Goal: Transaction & Acquisition: Book appointment/travel/reservation

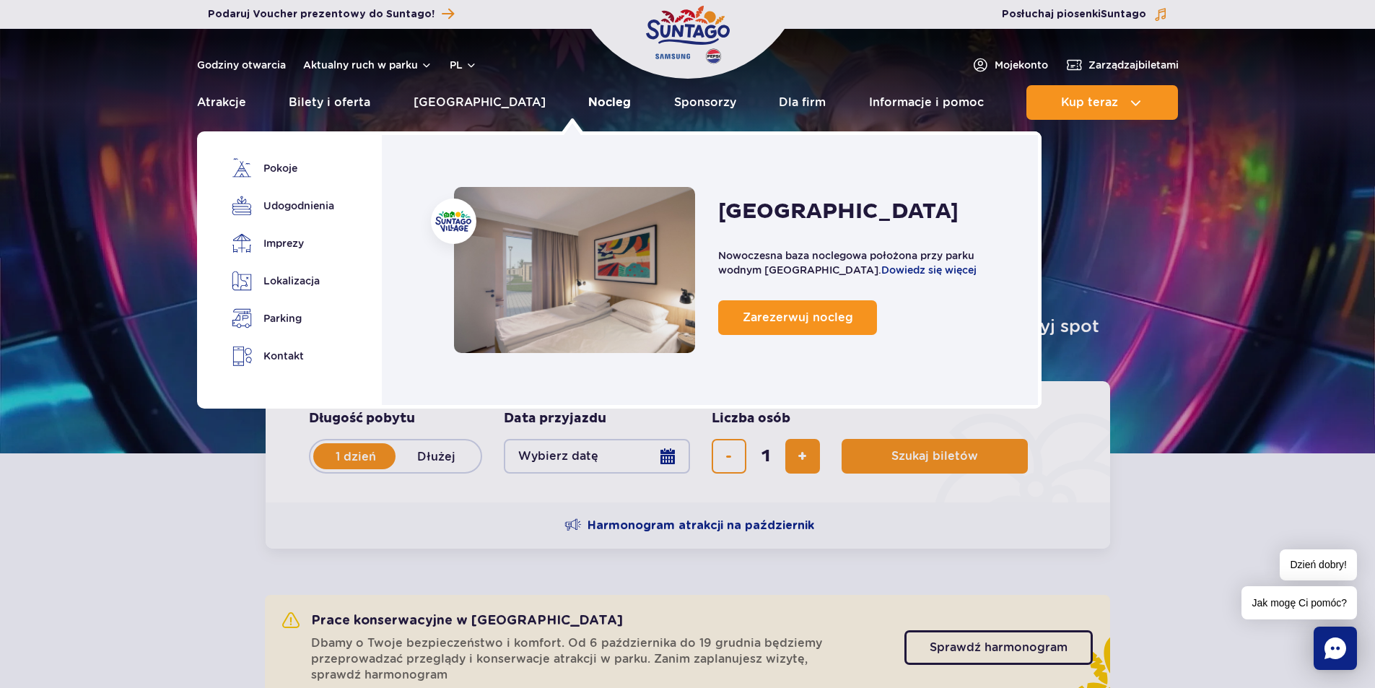
click at [588, 96] on link "Nocleg" at bounding box center [609, 102] width 43 height 35
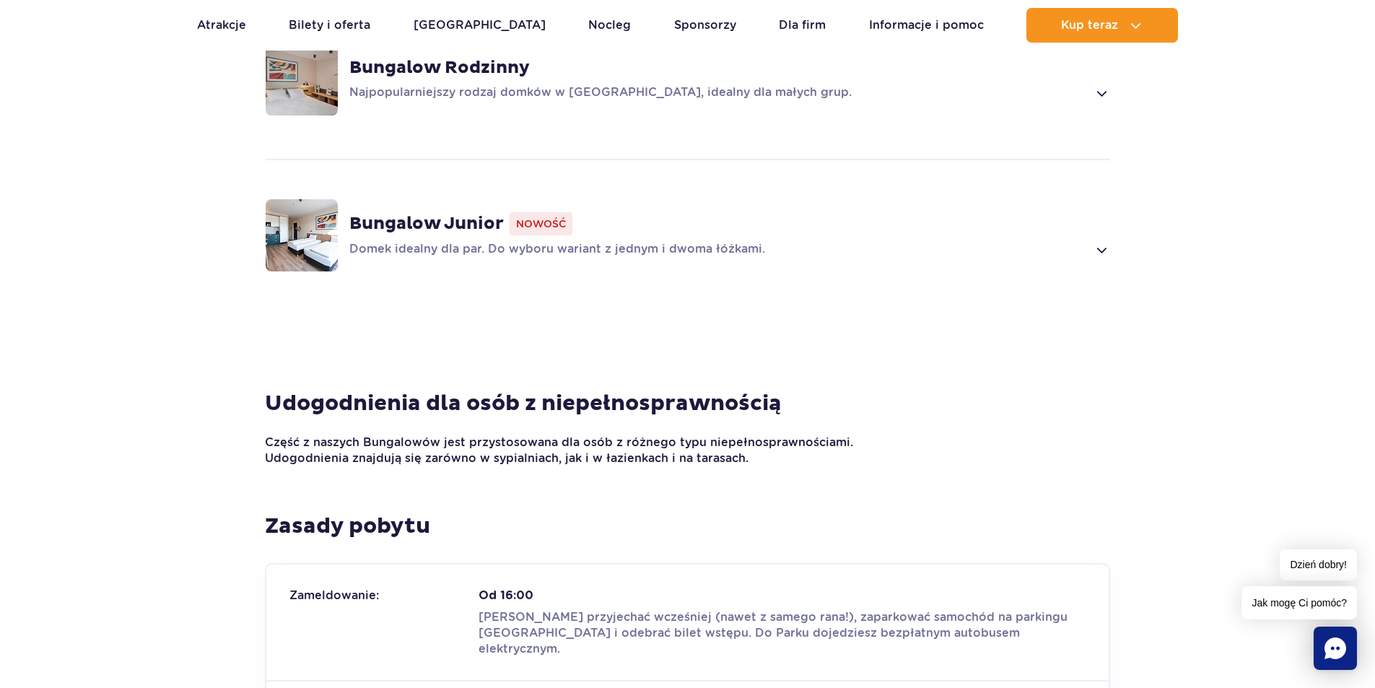
scroll to position [1300, 0]
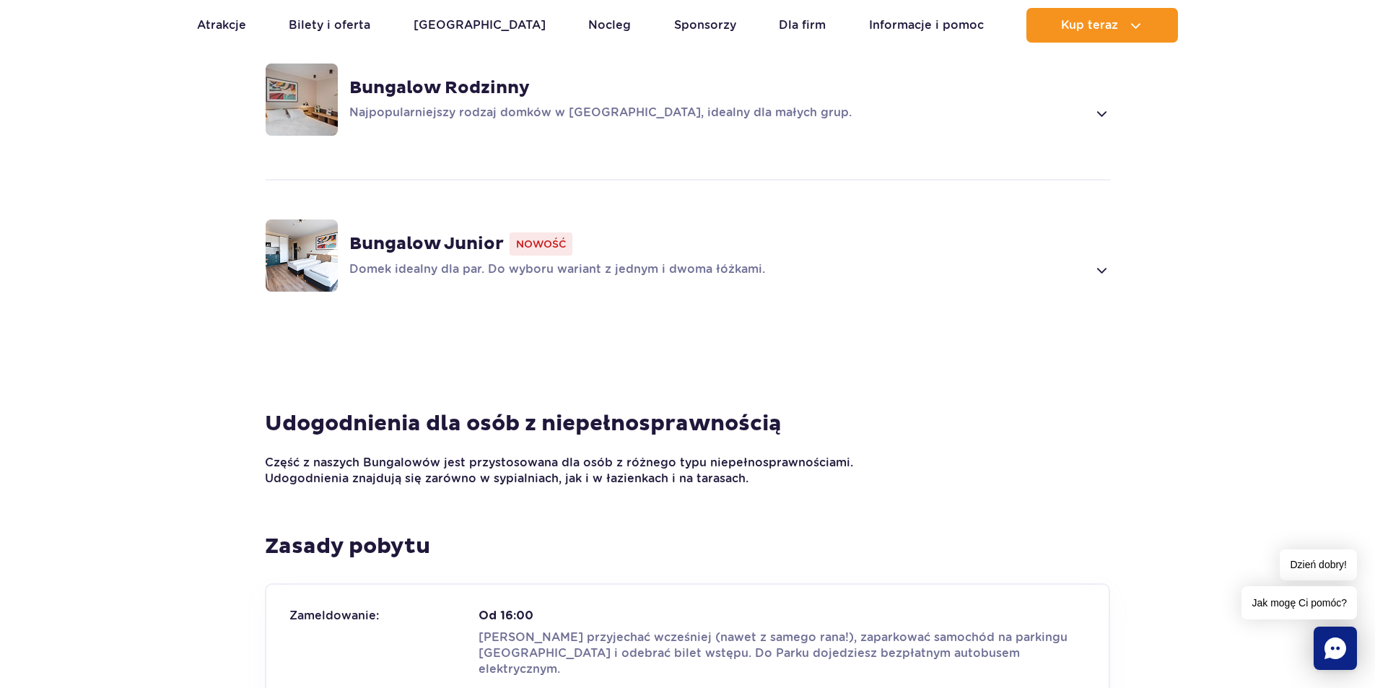
click at [1103, 261] on span at bounding box center [1101, 269] width 17 height 17
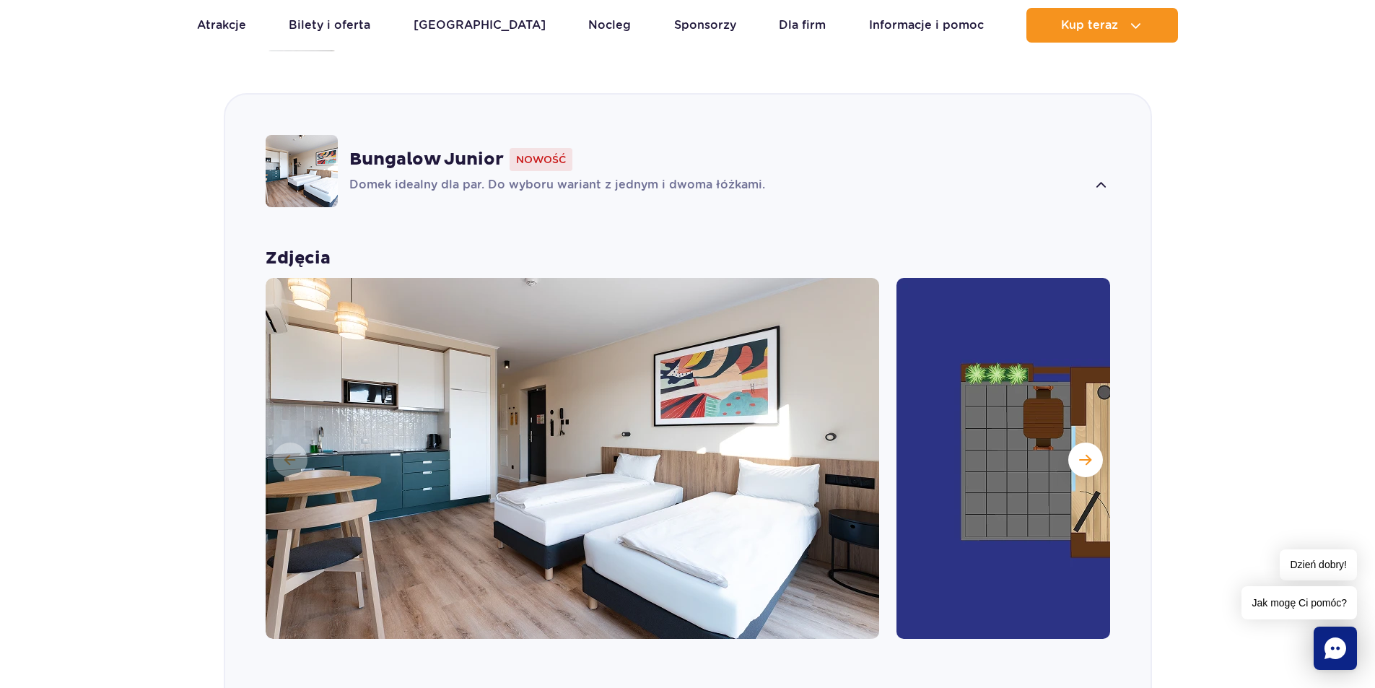
scroll to position [1390, 0]
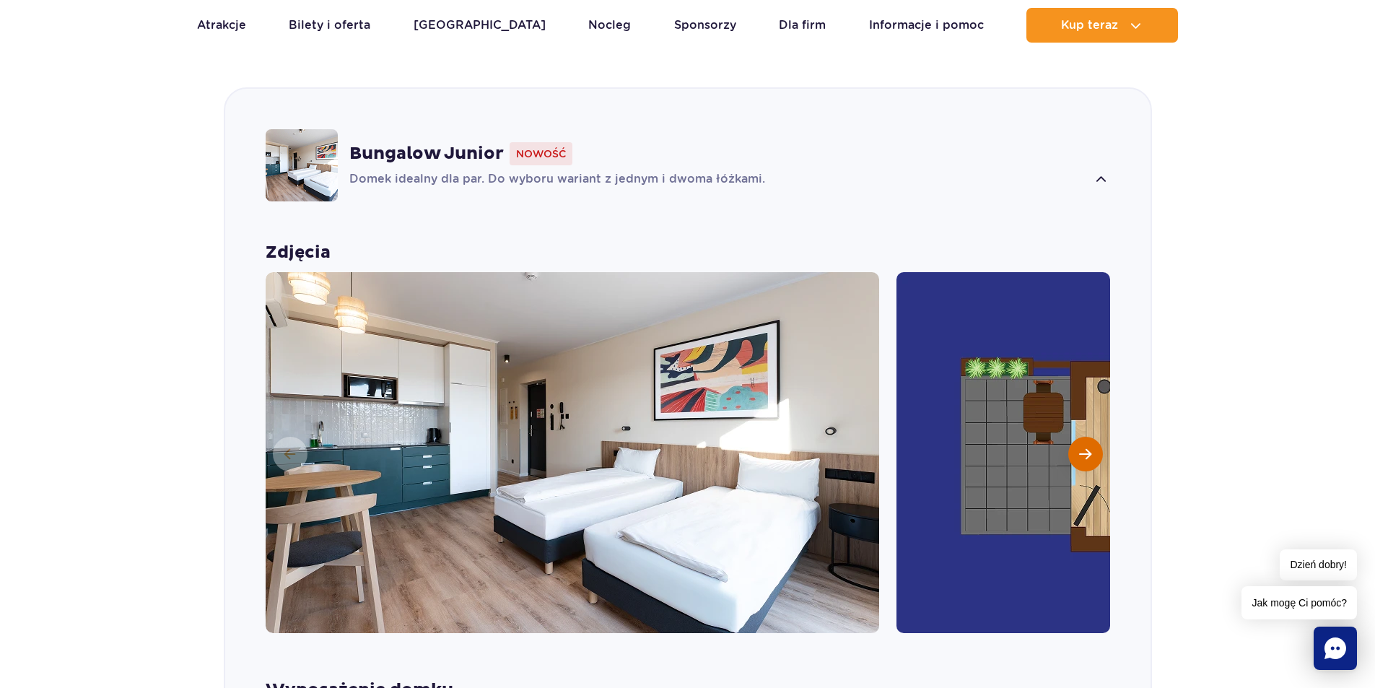
click at [1079, 437] on button "Następny slajd" at bounding box center [1086, 454] width 35 height 35
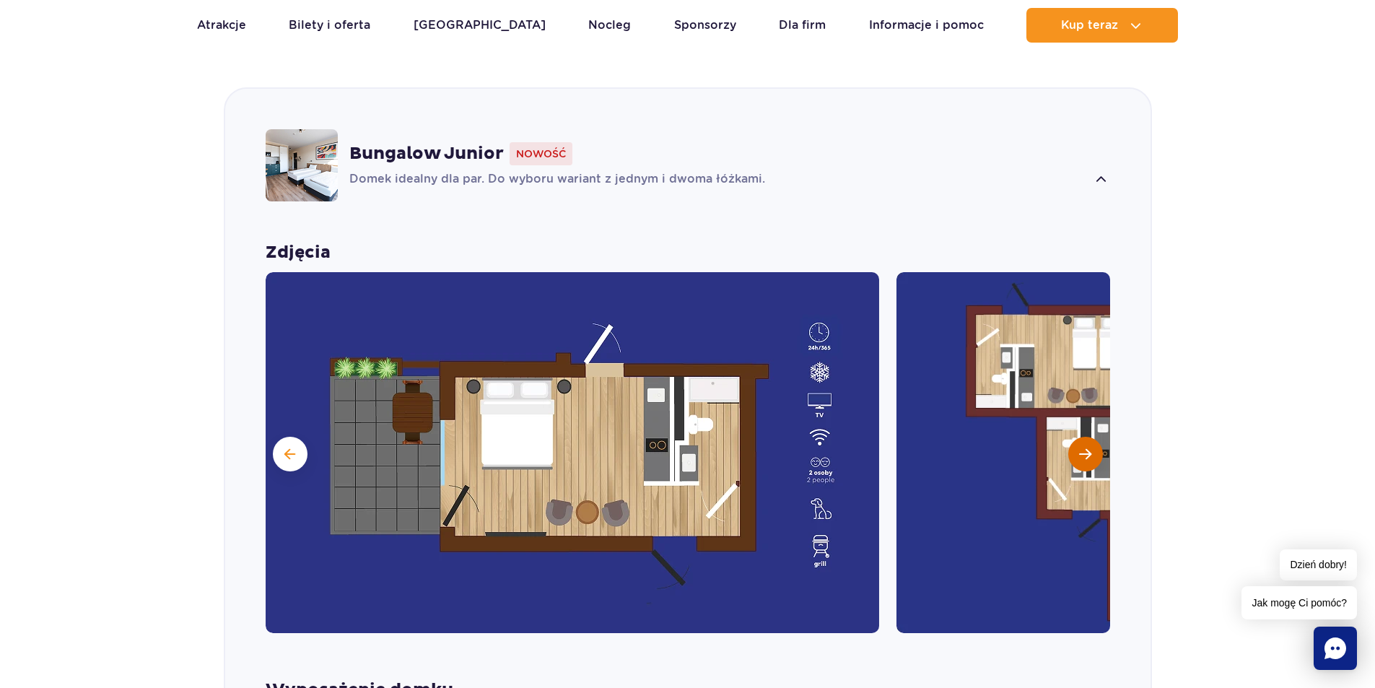
click at [1079, 437] on button "Następny slajd" at bounding box center [1086, 454] width 35 height 35
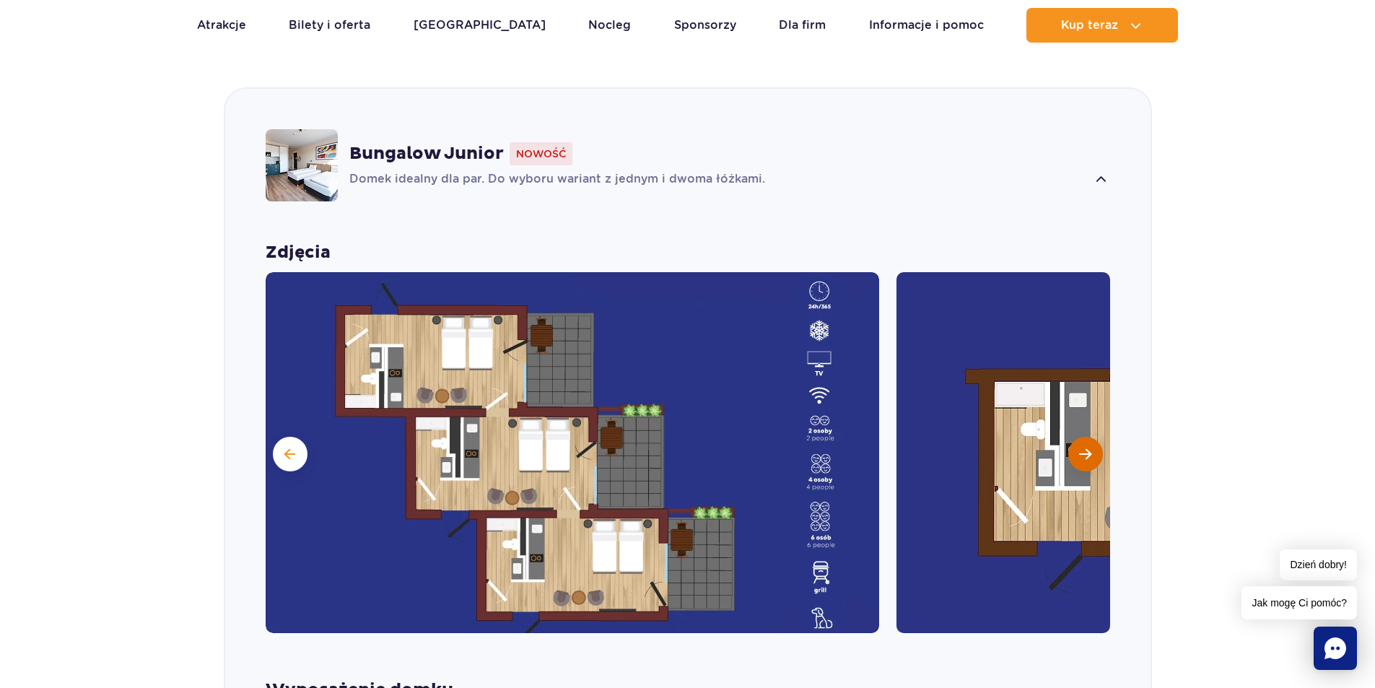
click at [1079, 437] on button "Następny slajd" at bounding box center [1086, 454] width 35 height 35
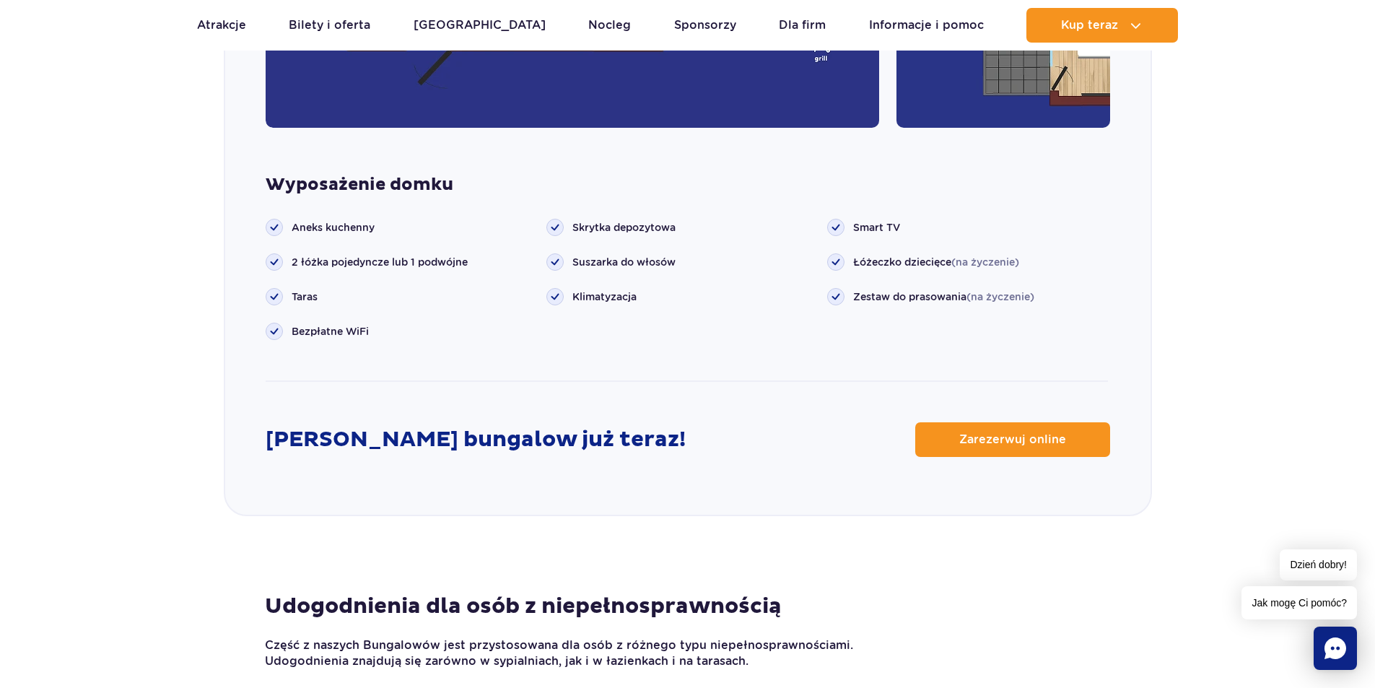
scroll to position [2112, 0]
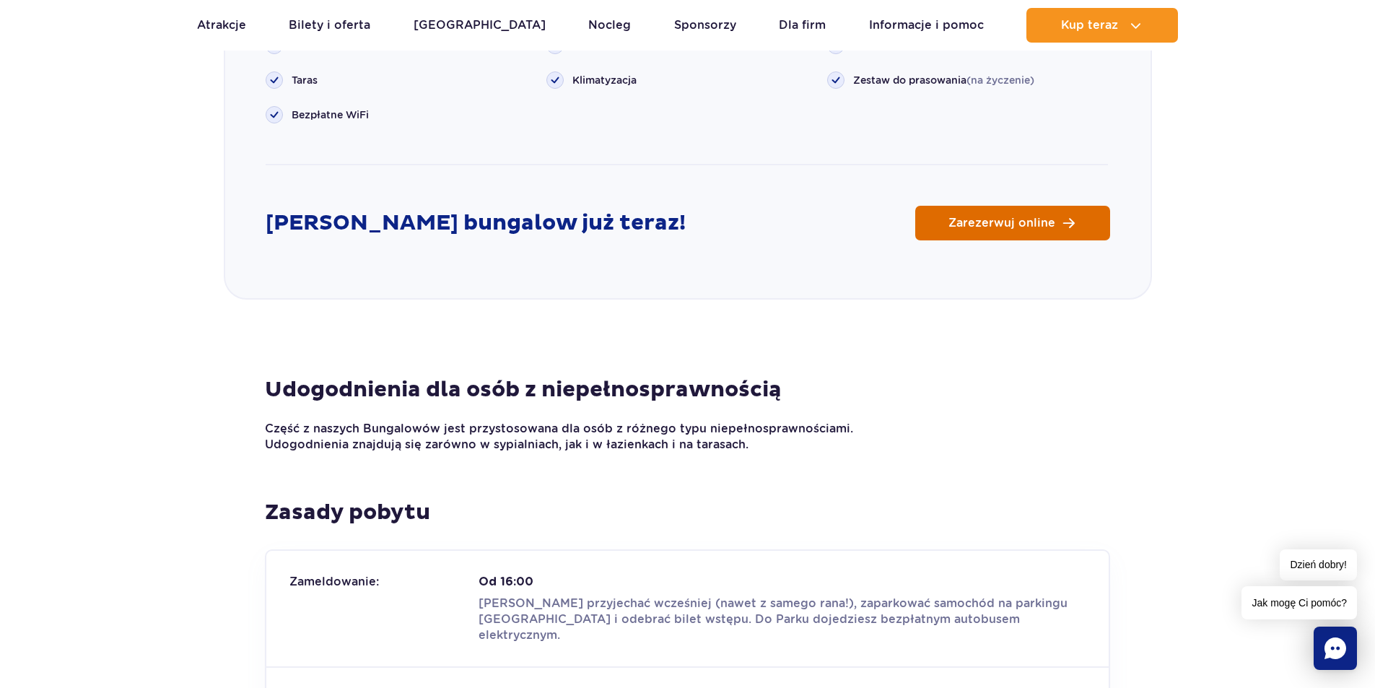
click at [971, 209] on link "Zarezerwuj online" at bounding box center [1012, 223] width 195 height 35
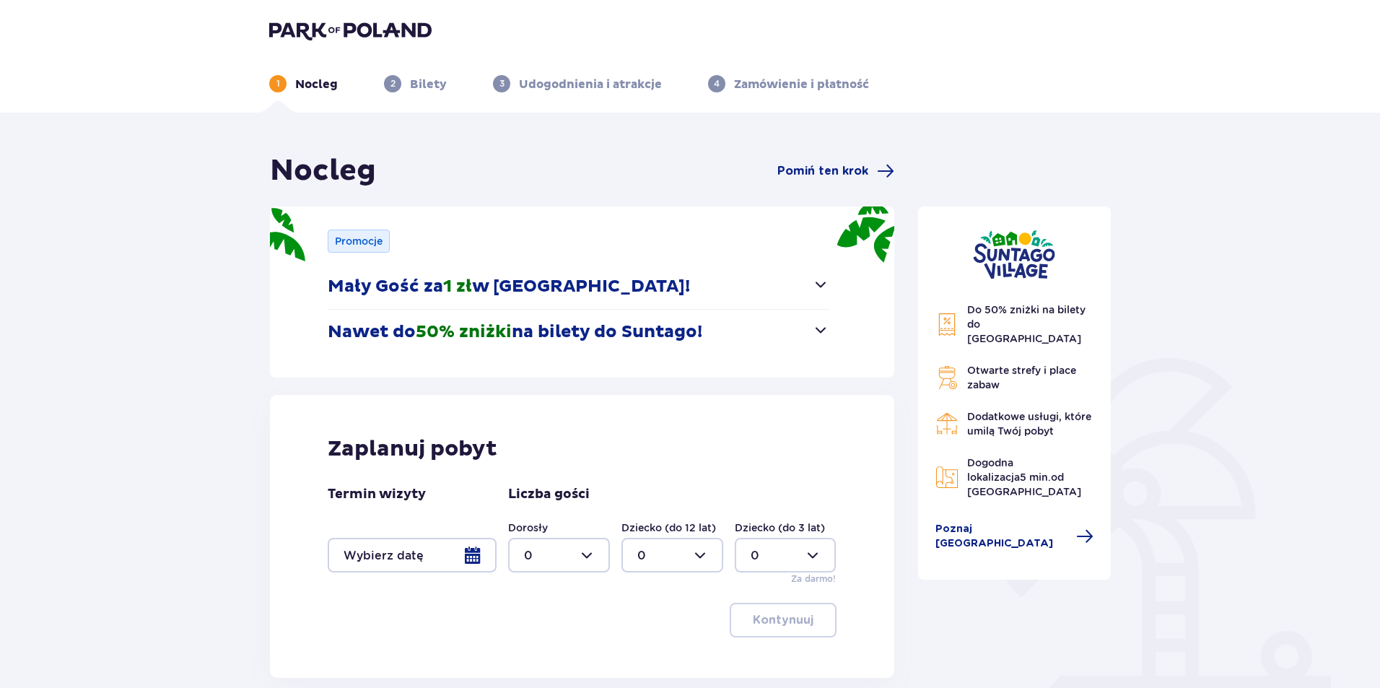
click at [477, 554] on div at bounding box center [412, 555] width 169 height 35
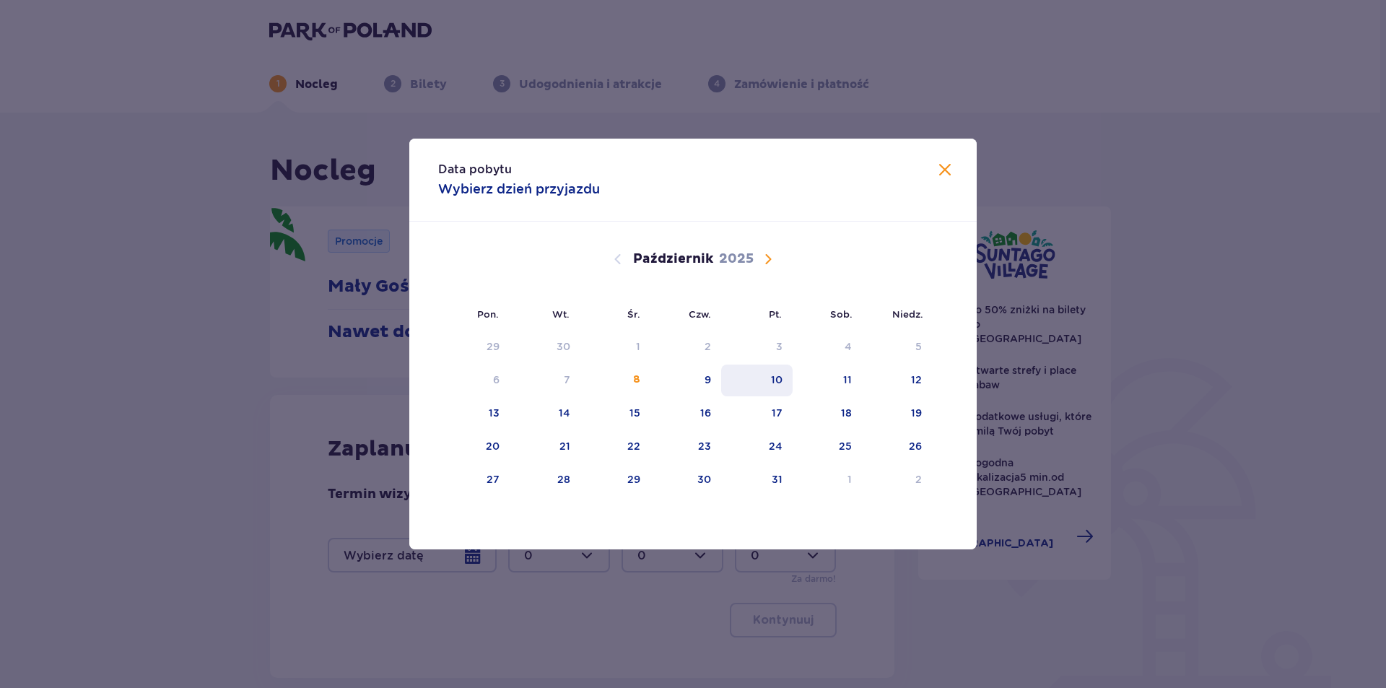
click at [773, 385] on div "10" at bounding box center [777, 380] width 12 height 14
click at [905, 377] on div "12" at bounding box center [897, 381] width 70 height 32
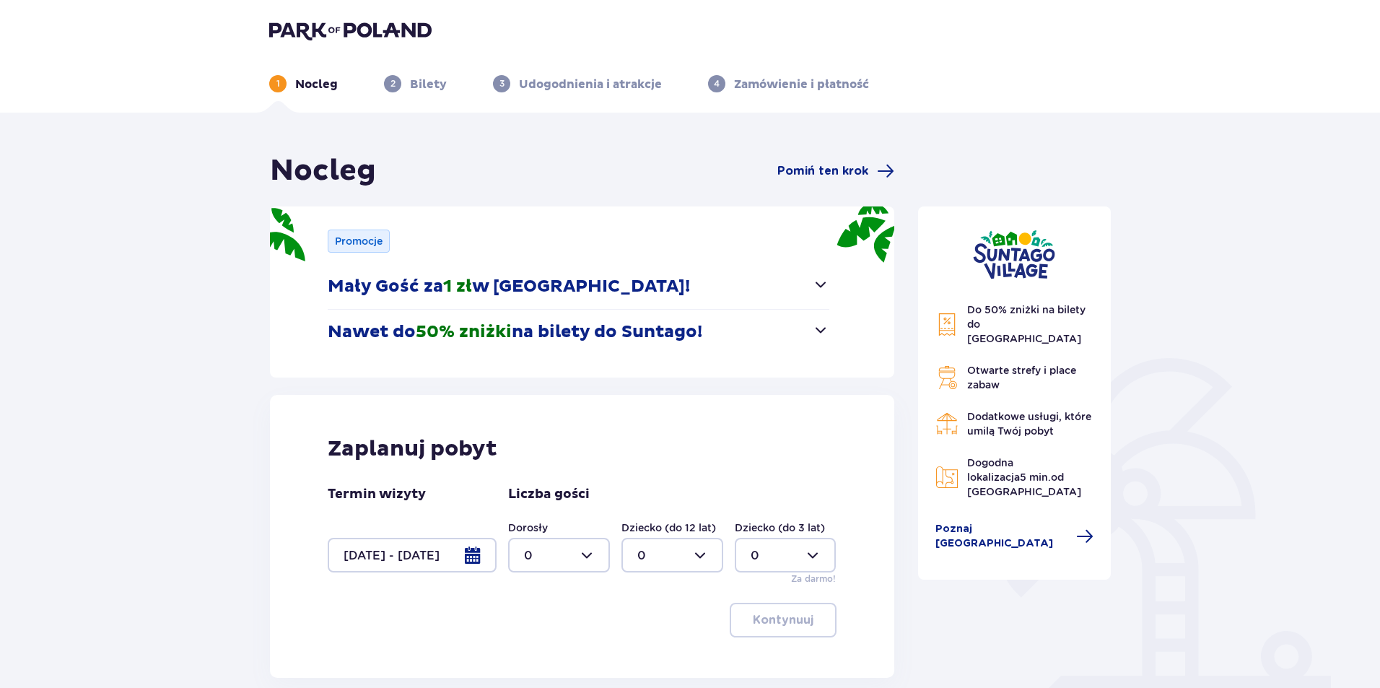
click at [464, 560] on div at bounding box center [412, 555] width 169 height 35
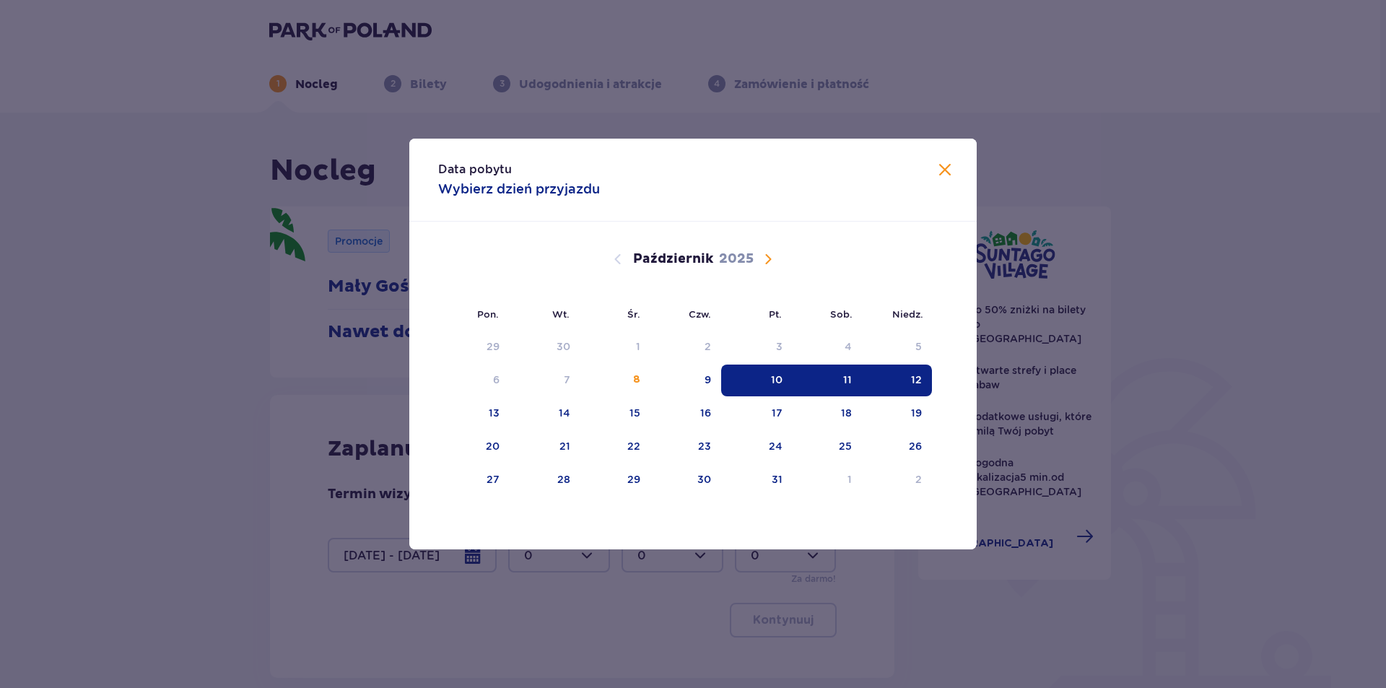
click at [847, 391] on div "11" at bounding box center [828, 381] width 70 height 32
click at [909, 381] on div "12" at bounding box center [897, 381] width 70 height 32
type input "[DATE] - [DATE]"
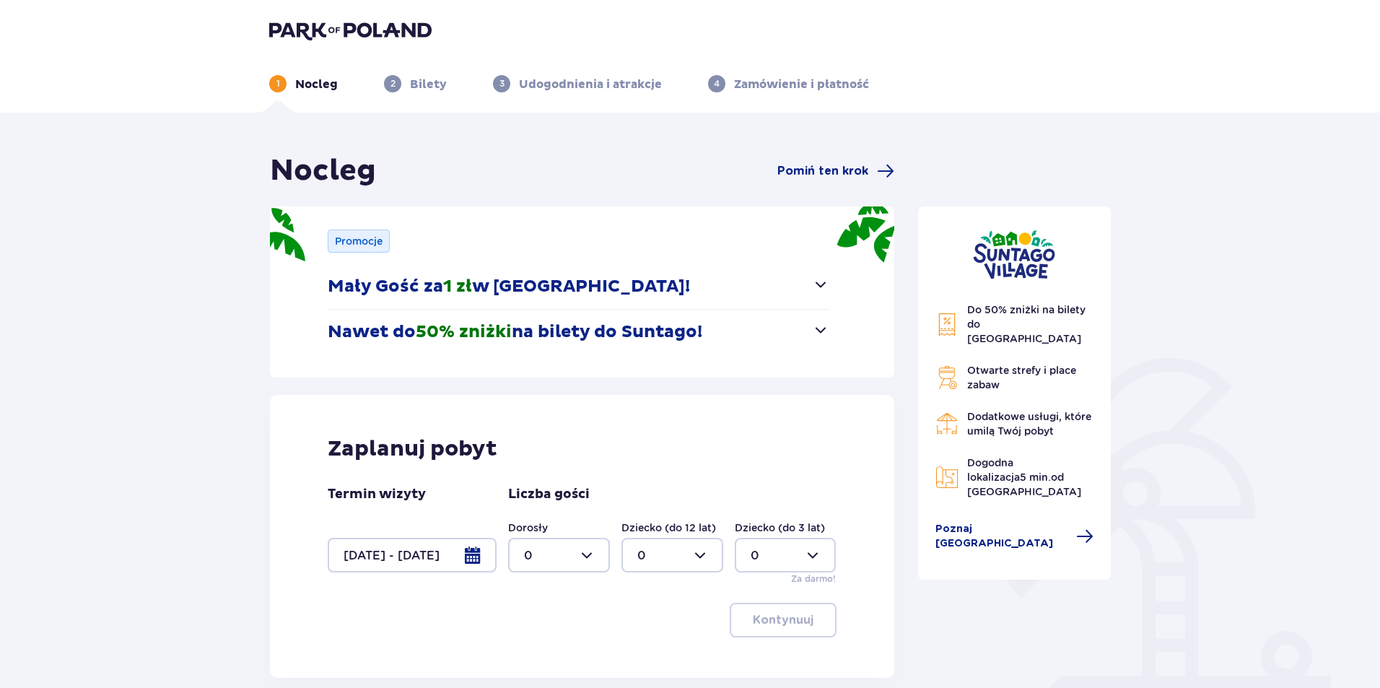
click at [589, 556] on div at bounding box center [559, 555] width 102 height 35
click at [549, 472] on div "2" at bounding box center [559, 475] width 70 height 16
type input "2"
click at [796, 612] on button "Kontynuuj" at bounding box center [783, 620] width 107 height 35
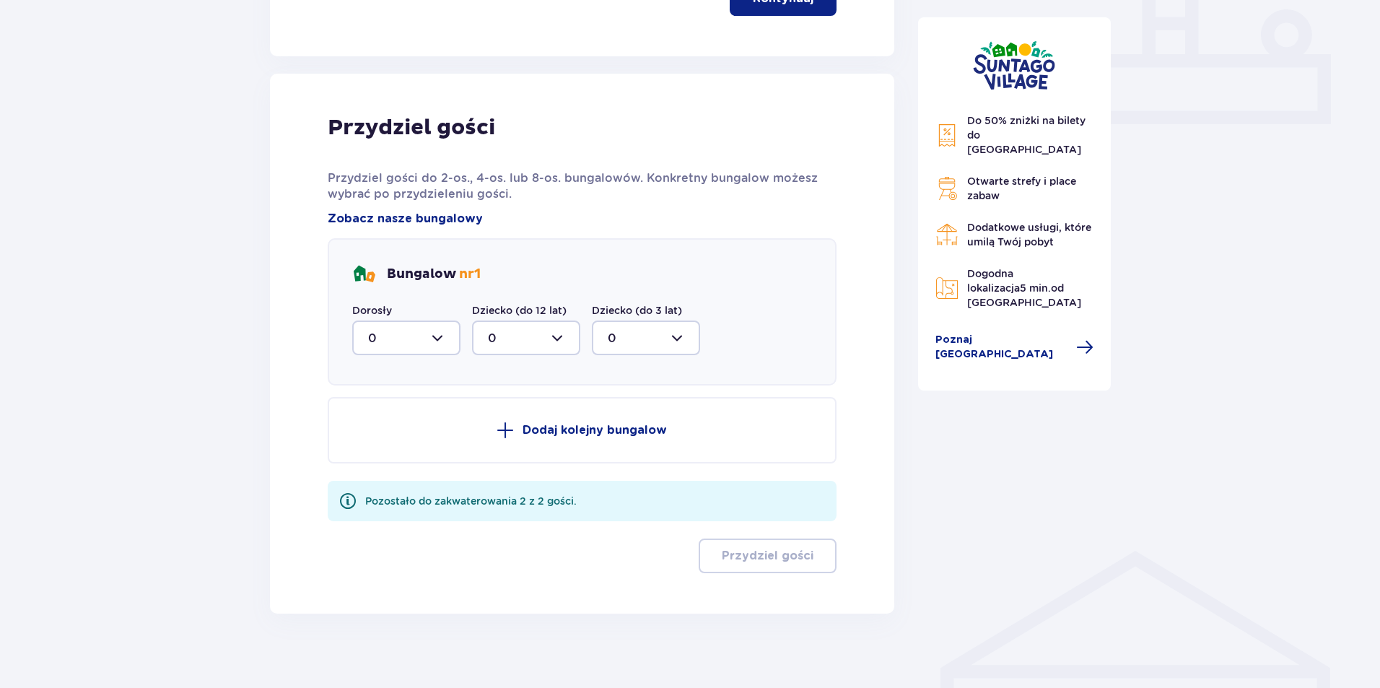
scroll to position [634, 0]
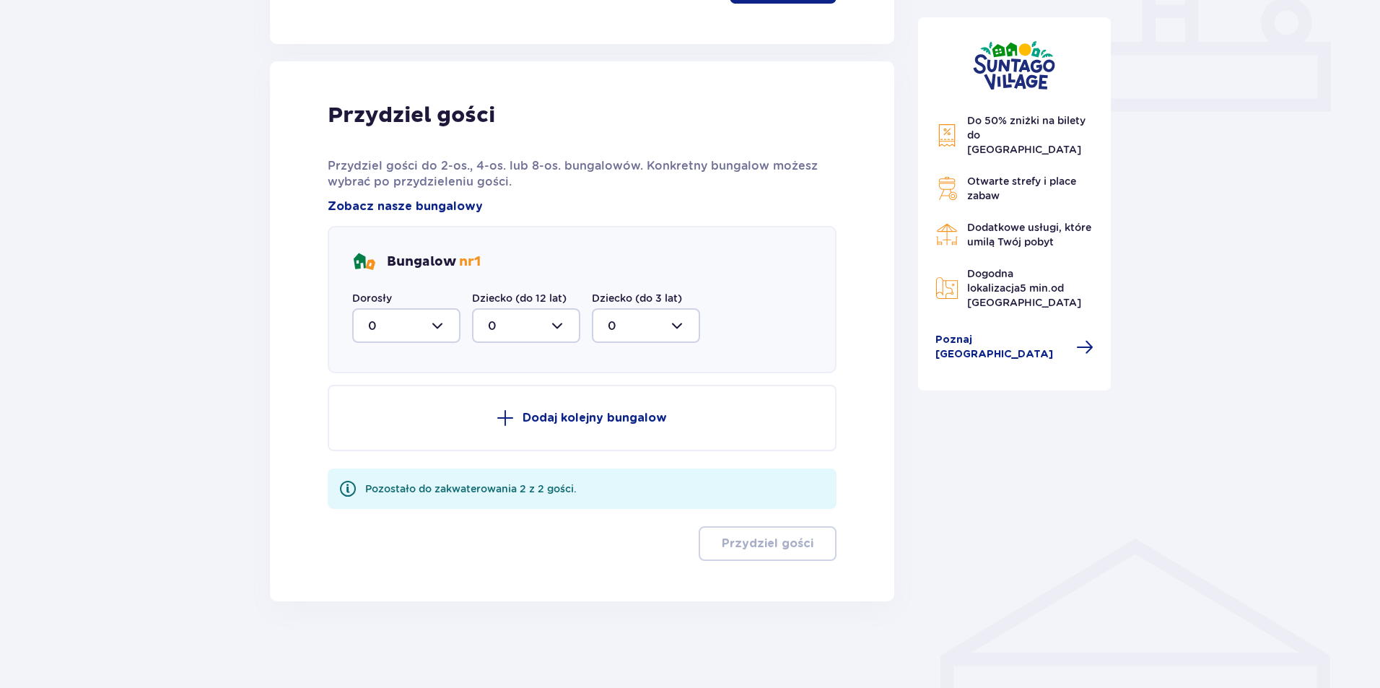
click at [436, 328] on div at bounding box center [406, 325] width 108 height 35
click at [387, 431] on div "2" at bounding box center [406, 430] width 77 height 16
type input "2"
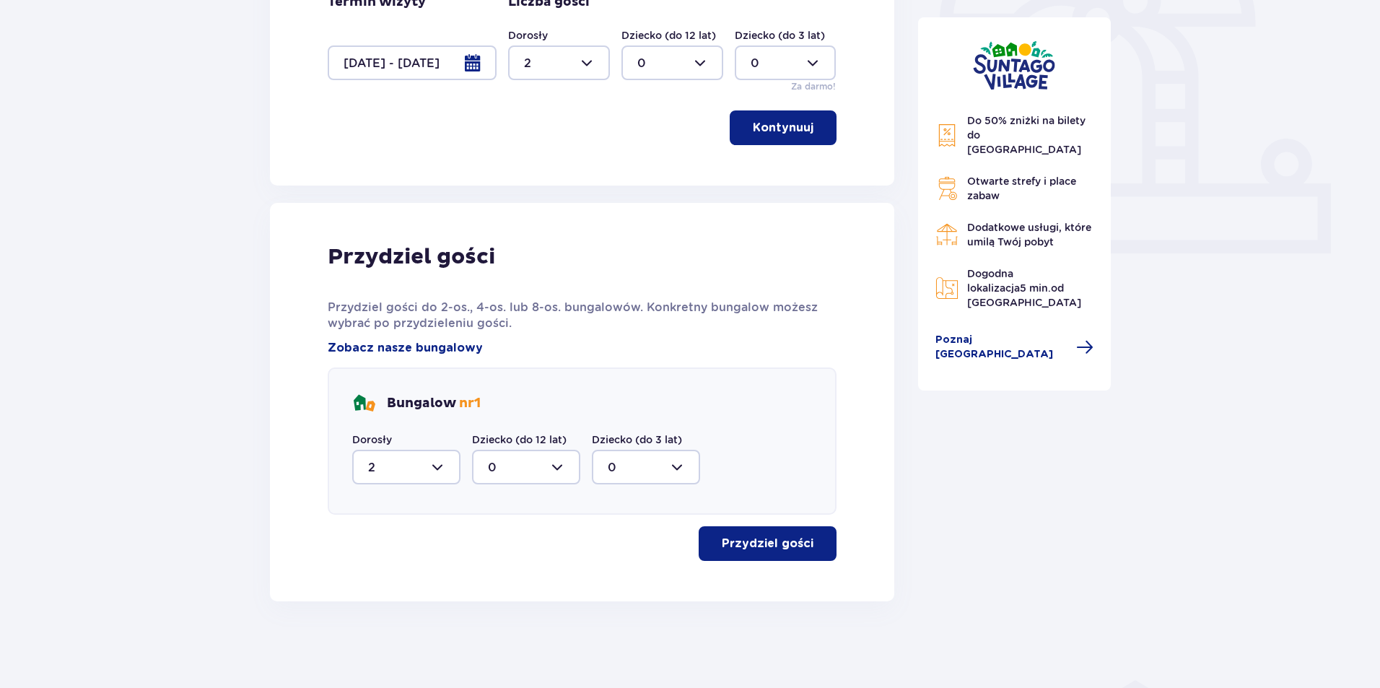
click at [813, 557] on button "Przydziel gości" at bounding box center [768, 543] width 138 height 35
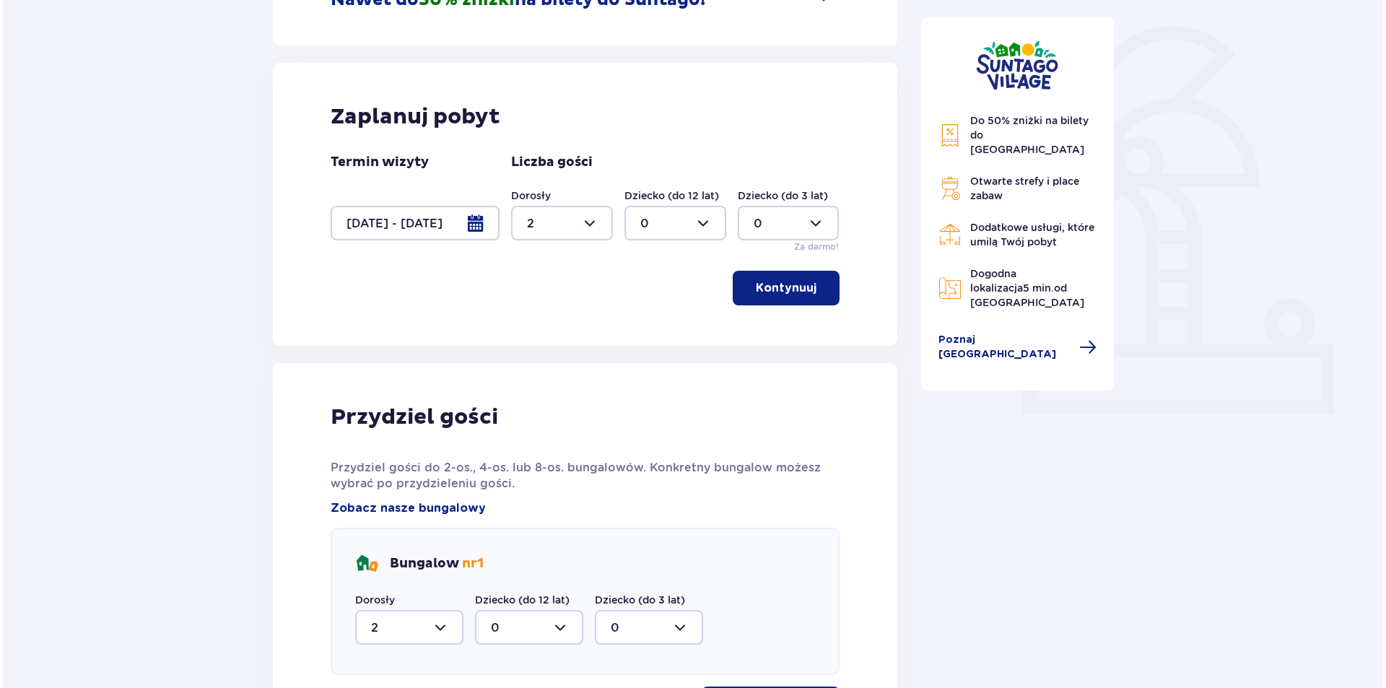
scroll to position [293, 0]
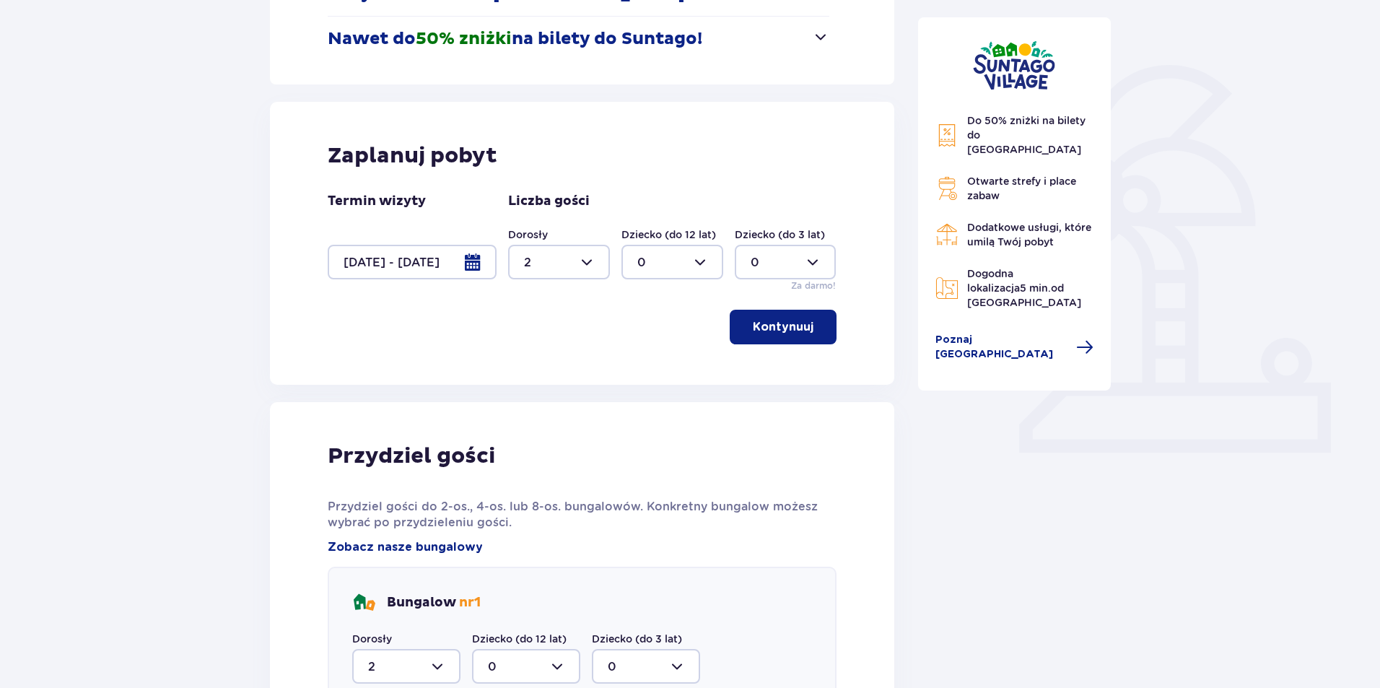
click at [393, 266] on div at bounding box center [412, 262] width 169 height 35
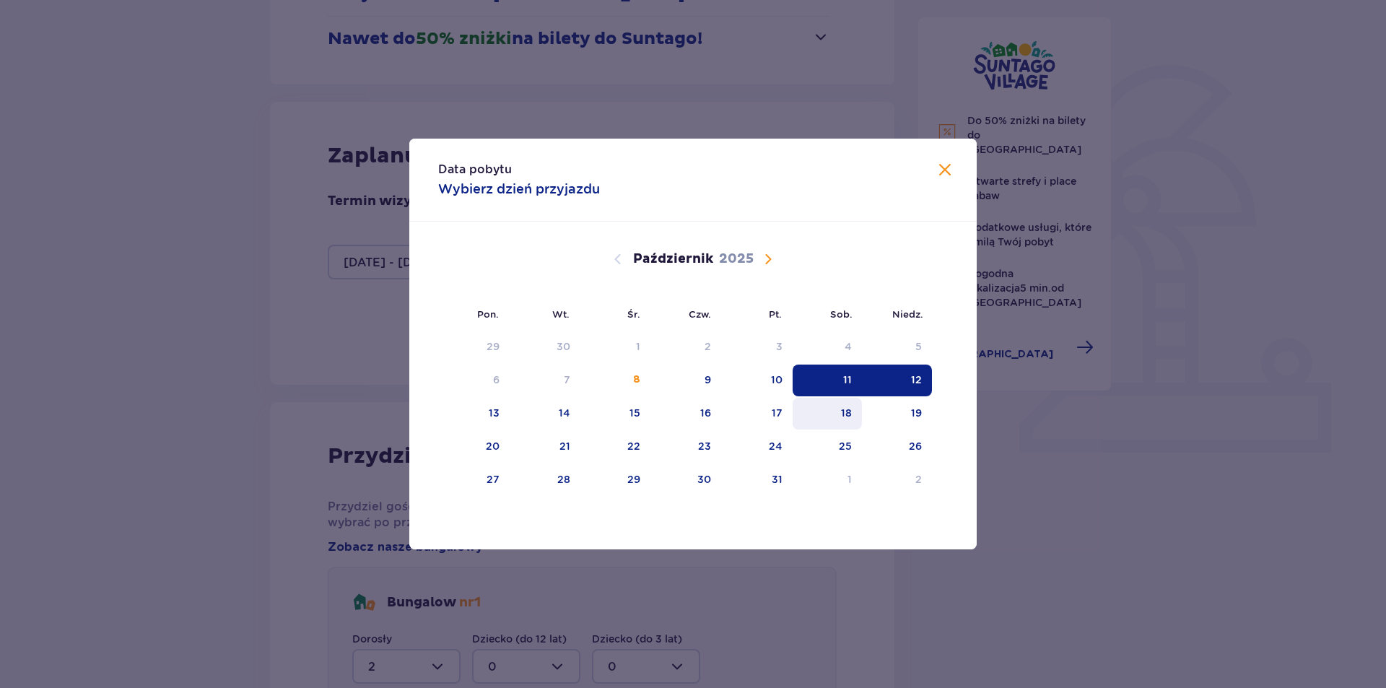
click at [849, 416] on div "18" at bounding box center [846, 413] width 11 height 14
click at [912, 414] on div "19" at bounding box center [916, 413] width 11 height 14
type input "[DATE] - [DATE]"
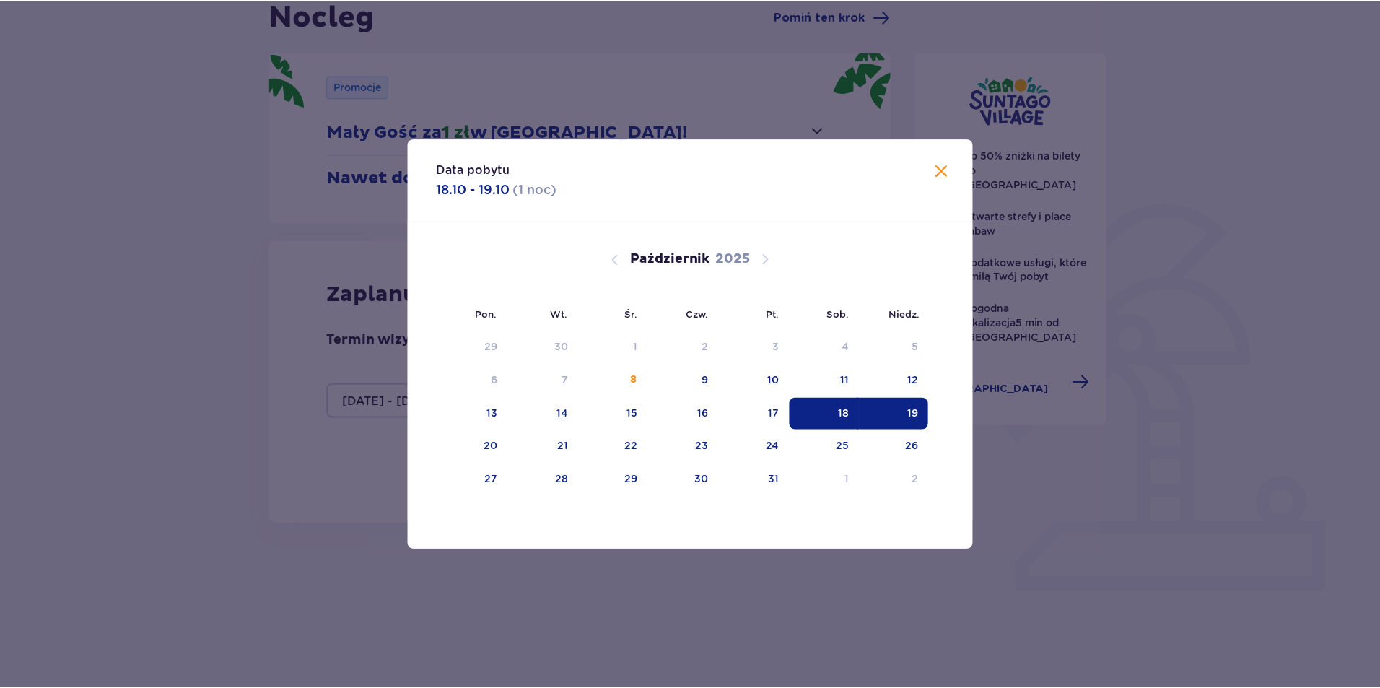
scroll to position [114, 0]
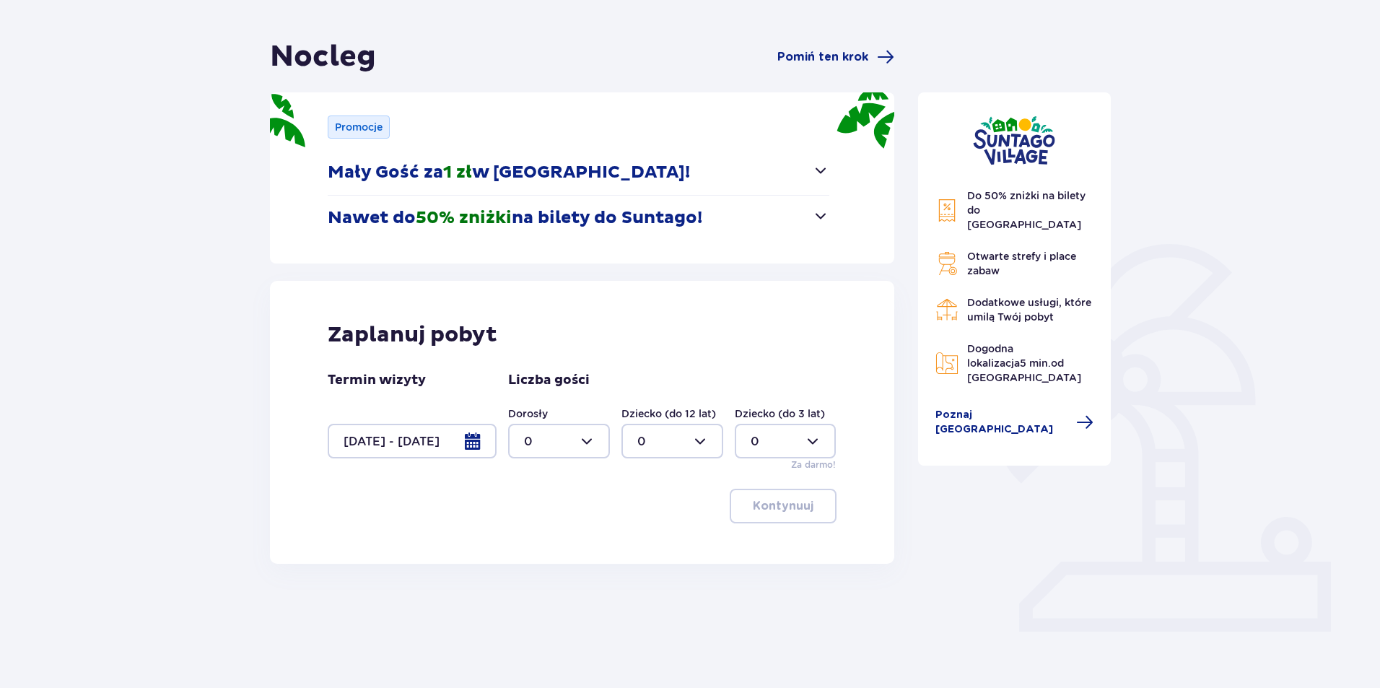
click at [591, 445] on div at bounding box center [559, 441] width 102 height 35
click at [554, 539] on div "2" at bounding box center [559, 546] width 70 height 16
type input "2"
click at [776, 505] on p "Kontynuuj" at bounding box center [783, 506] width 61 height 16
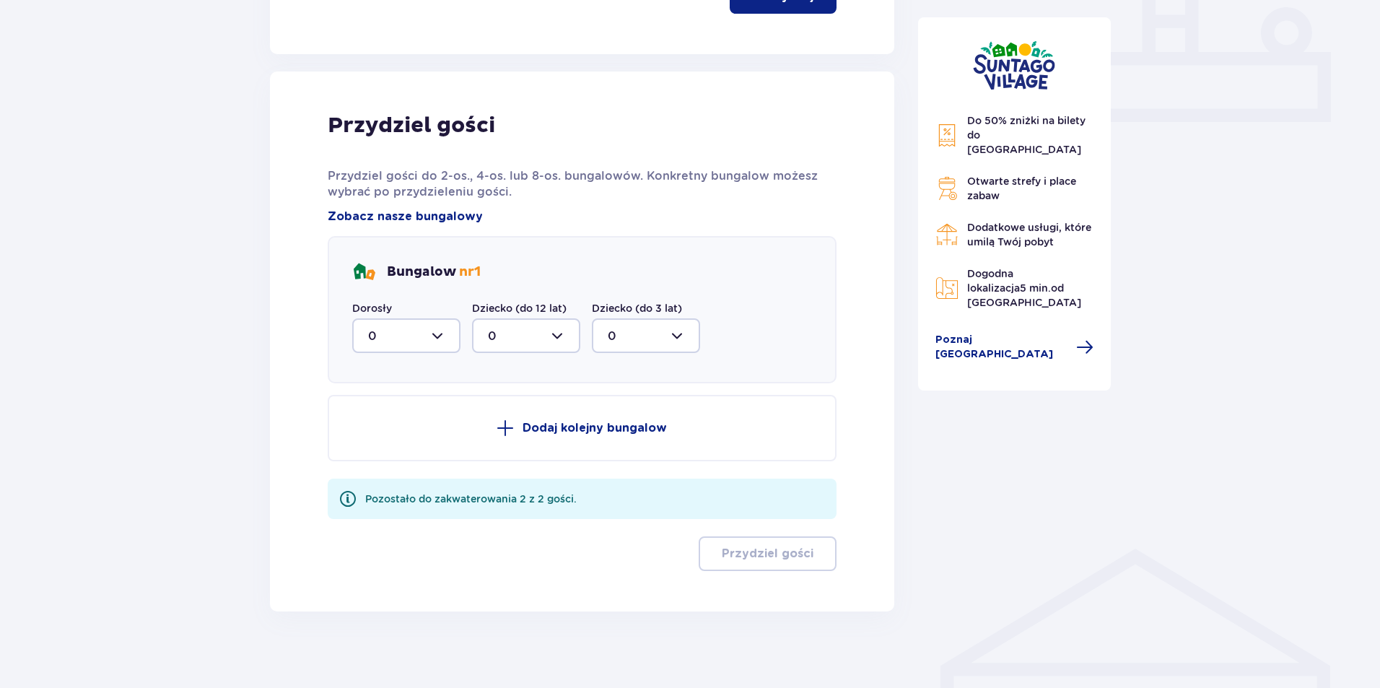
scroll to position [634, 0]
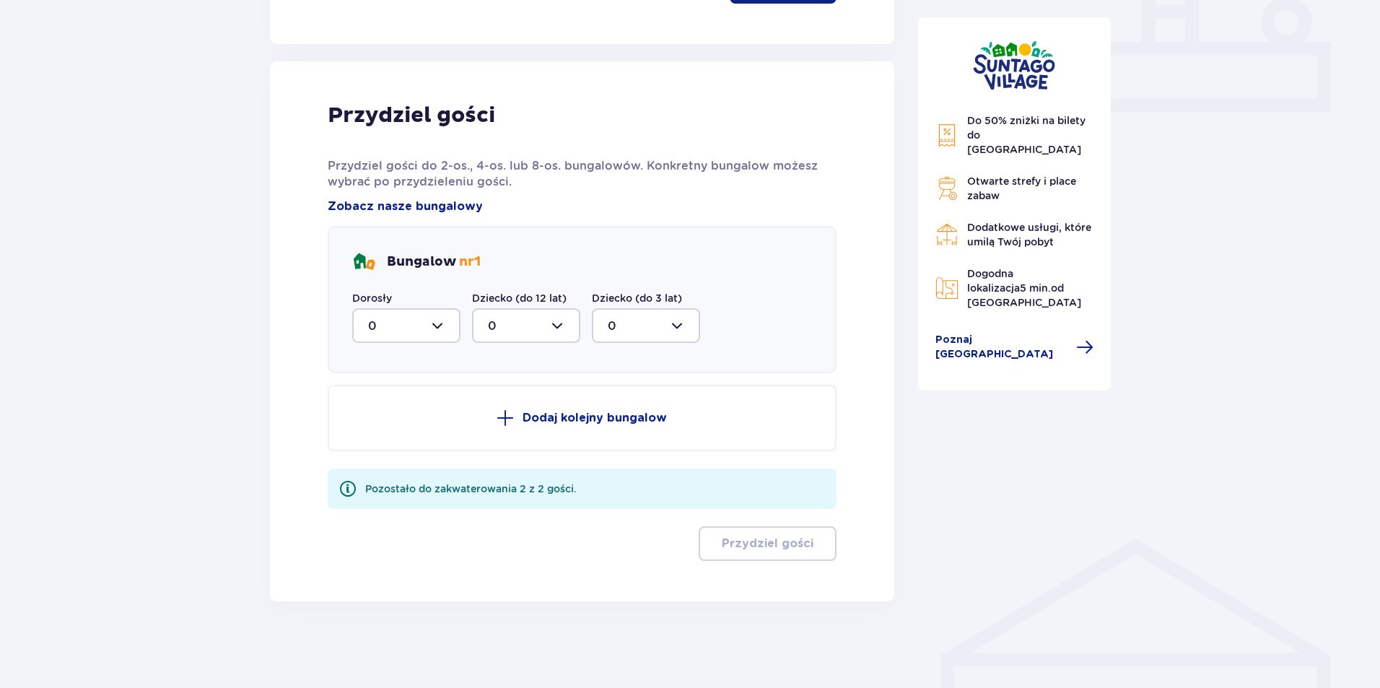
click at [435, 327] on div at bounding box center [406, 325] width 108 height 35
click at [379, 392] on div "1" at bounding box center [406, 400] width 77 height 16
click at [431, 329] on div at bounding box center [406, 325] width 108 height 35
click at [386, 428] on div "2" at bounding box center [406, 430] width 77 height 16
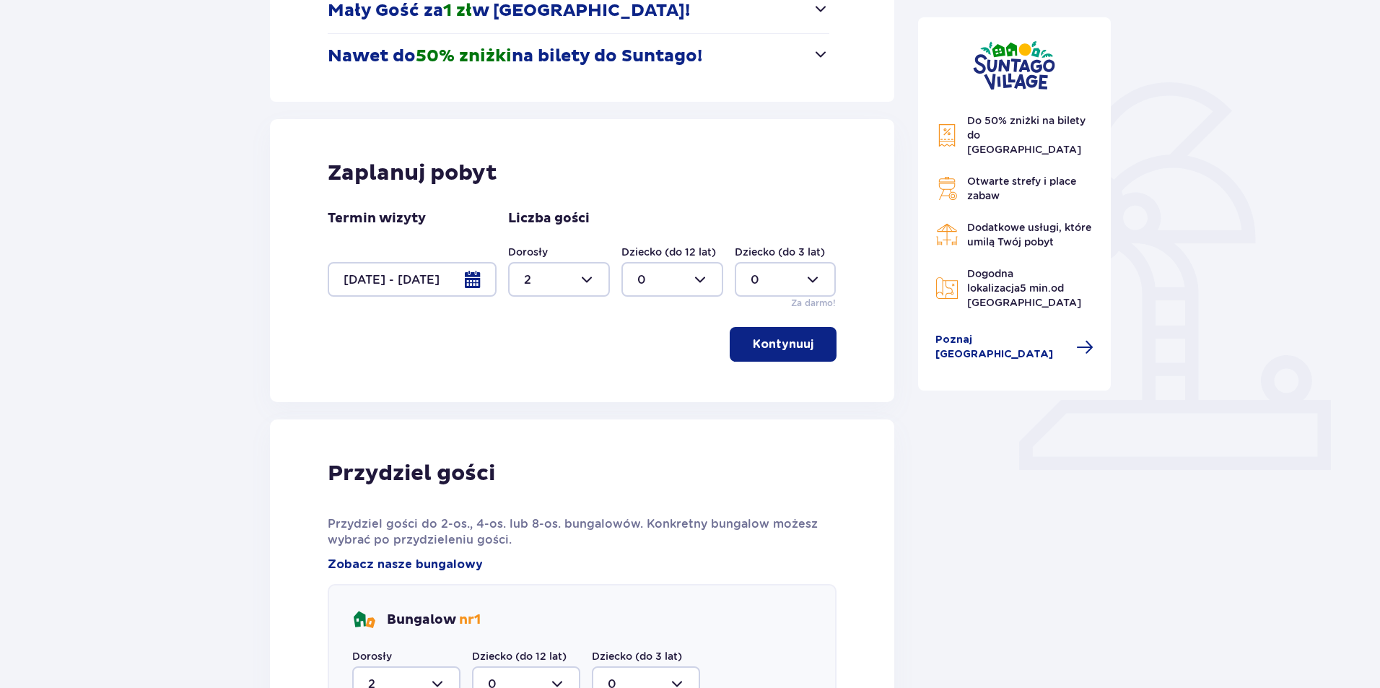
scroll to position [420, 0]
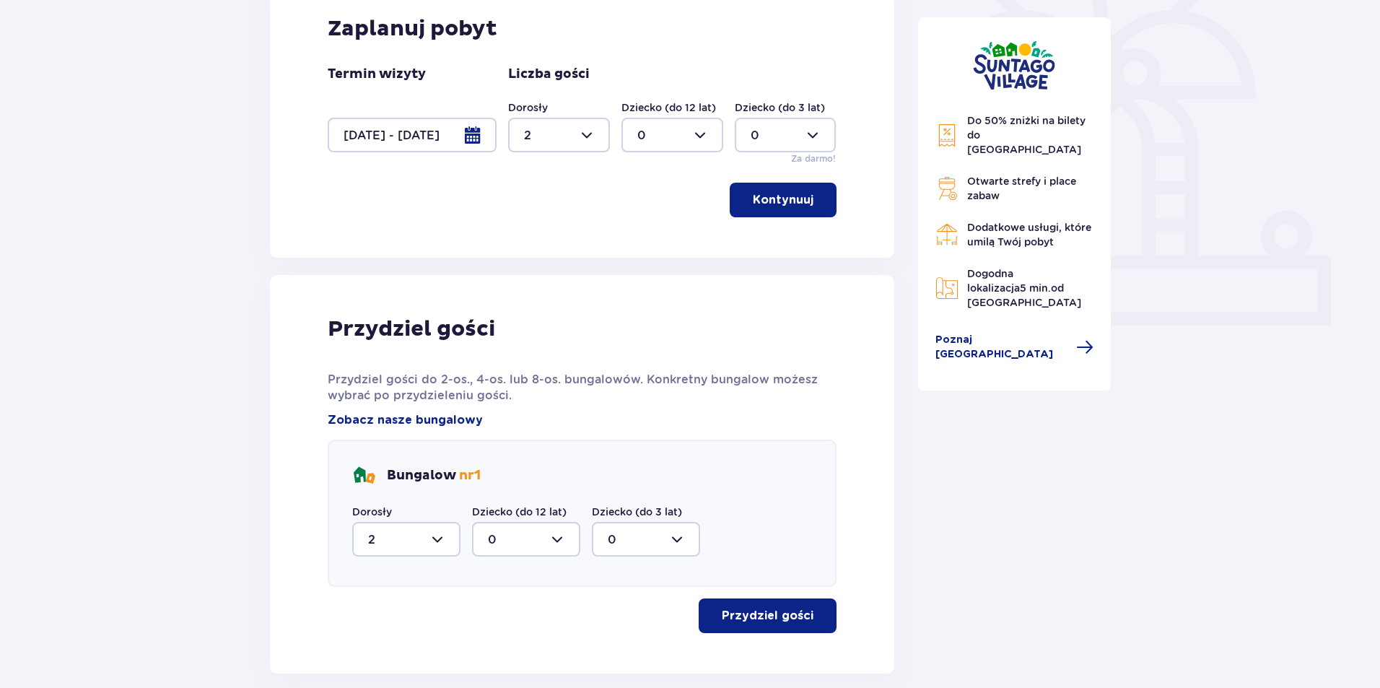
click at [443, 541] on div at bounding box center [406, 539] width 108 height 35
click at [389, 609] on div "1" at bounding box center [406, 614] width 77 height 16
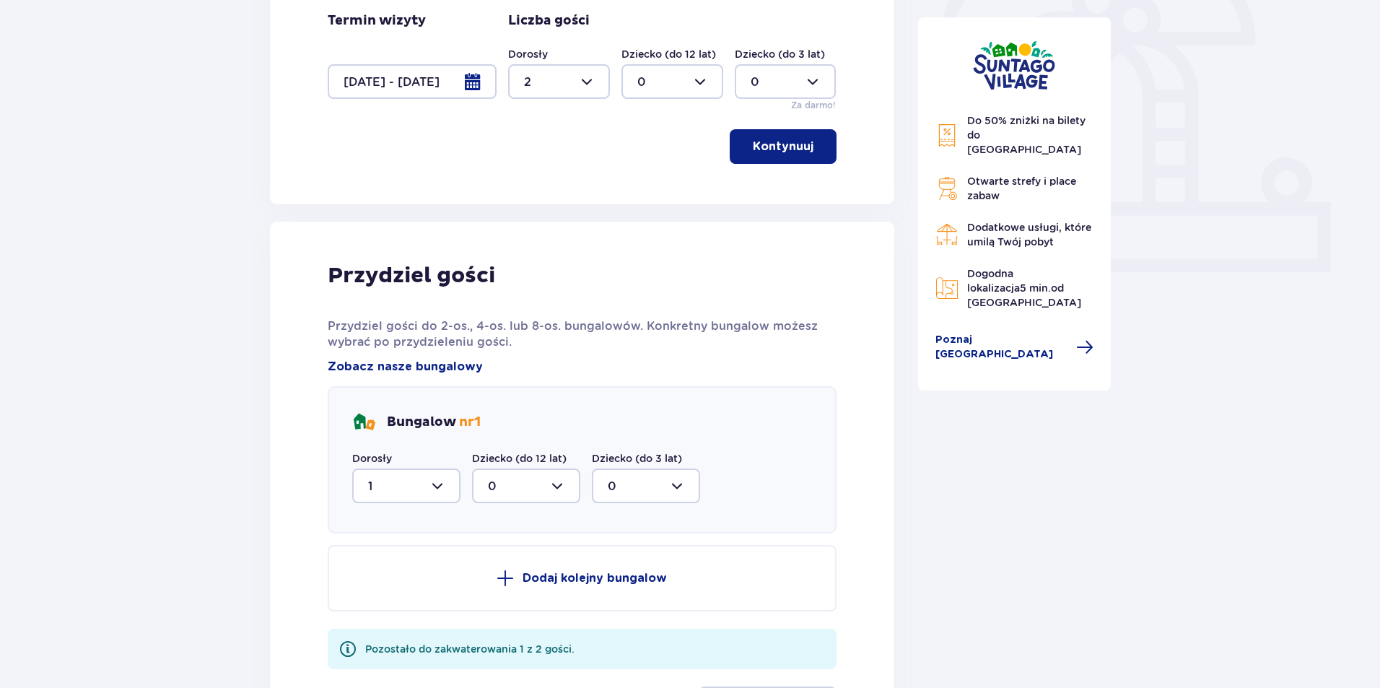
scroll to position [565, 0]
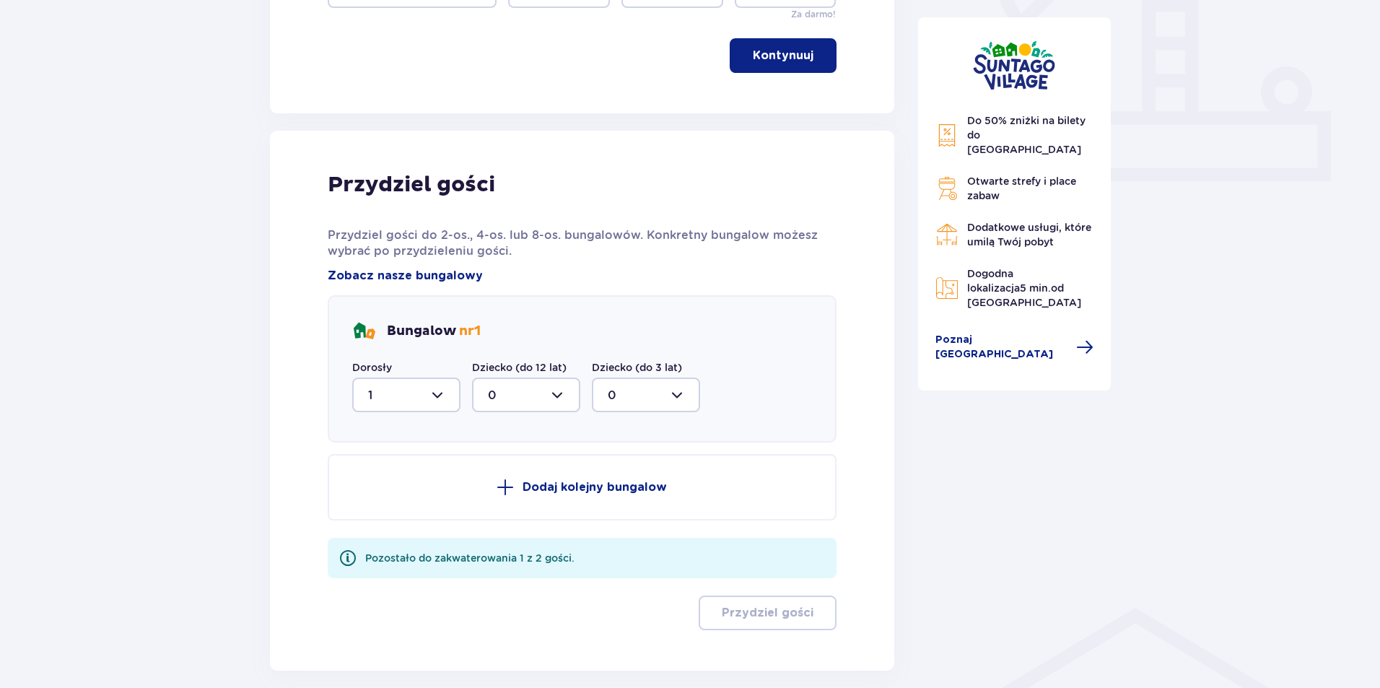
click at [450, 394] on div at bounding box center [406, 395] width 108 height 35
click at [379, 499] on div "2" at bounding box center [406, 500] width 77 height 16
type input "2"
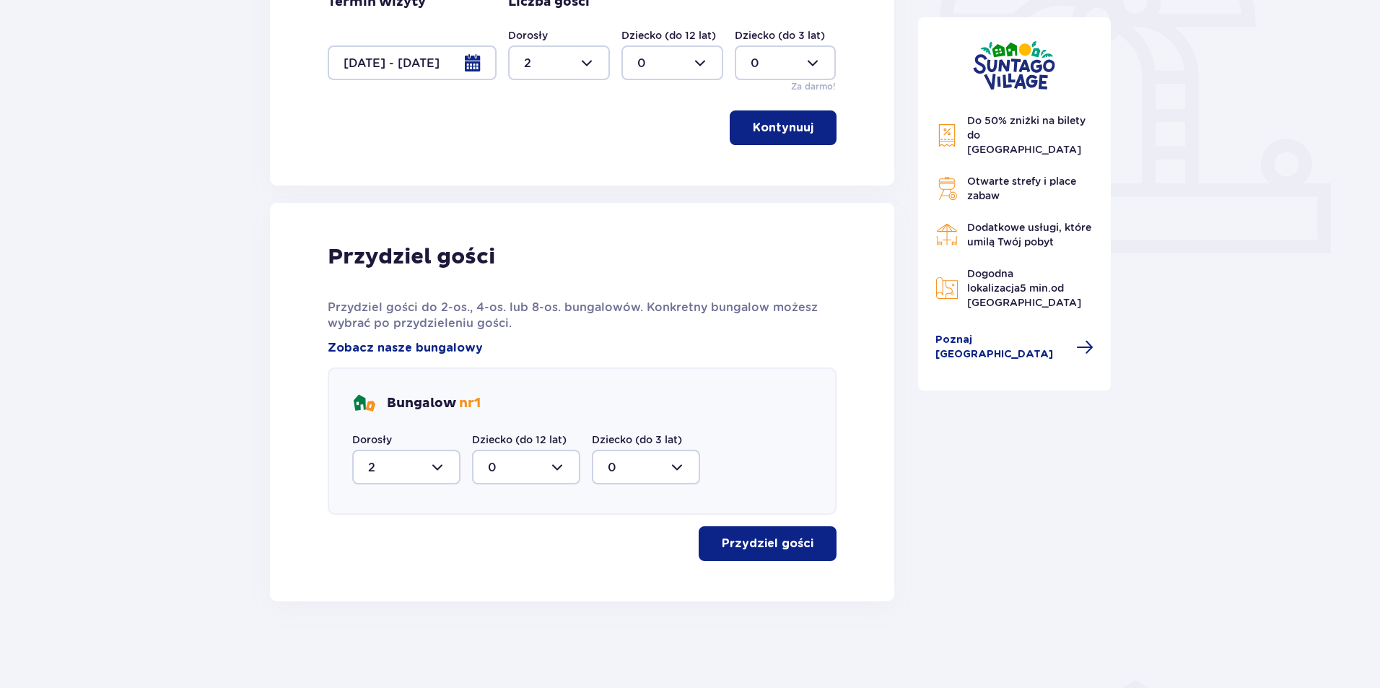
click at [764, 545] on p "Przydziel gości" at bounding box center [768, 544] width 92 height 16
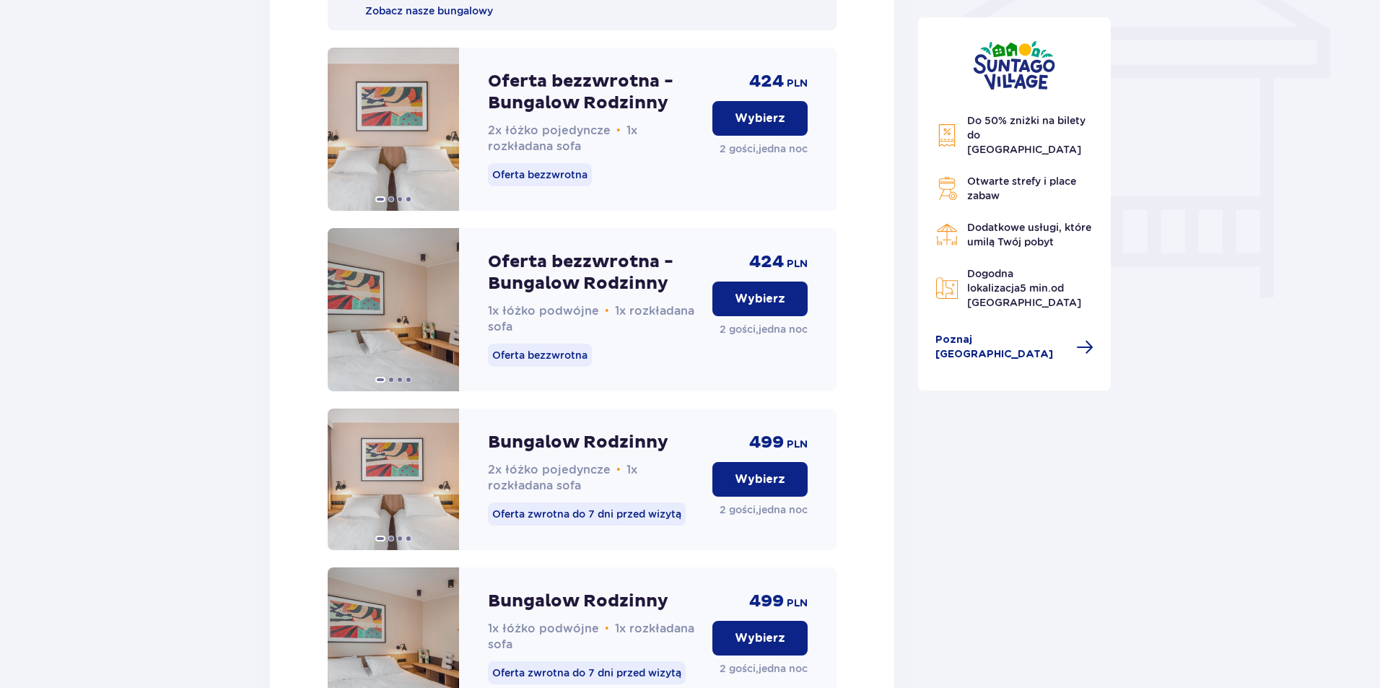
scroll to position [1166, 0]
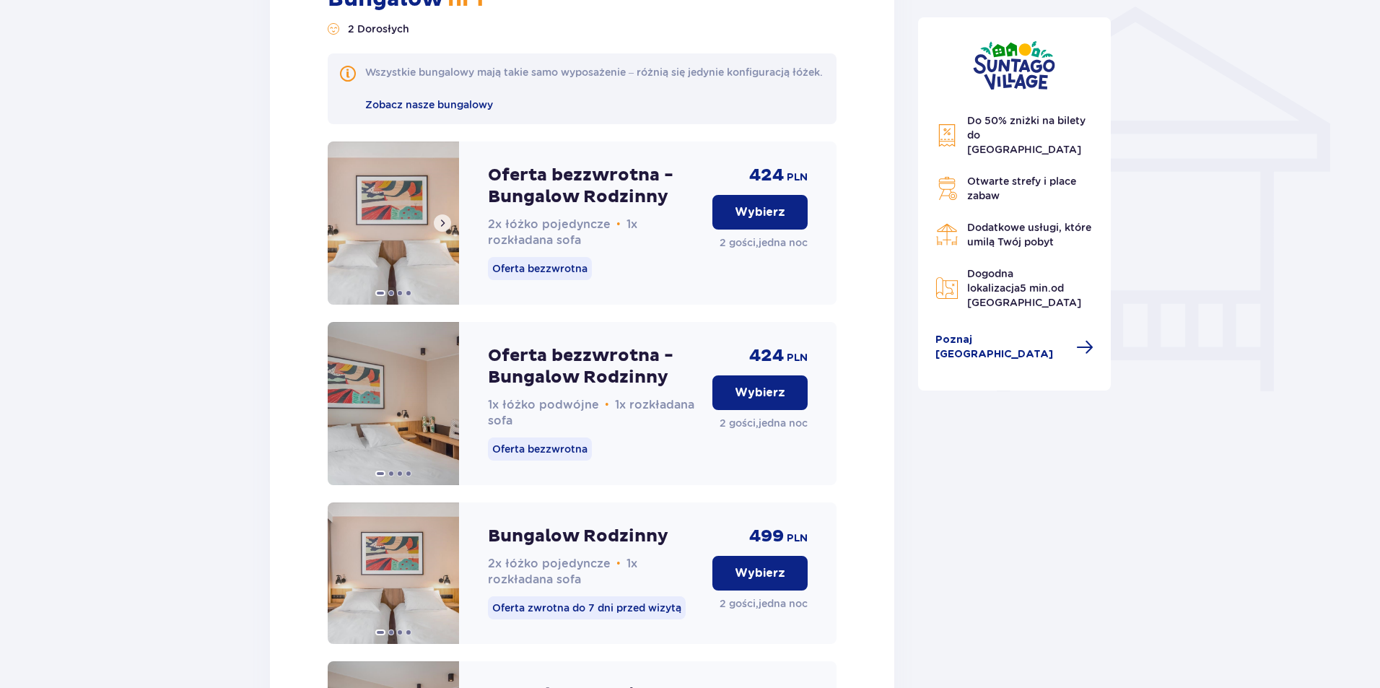
click at [446, 229] on span at bounding box center [443, 223] width 12 height 12
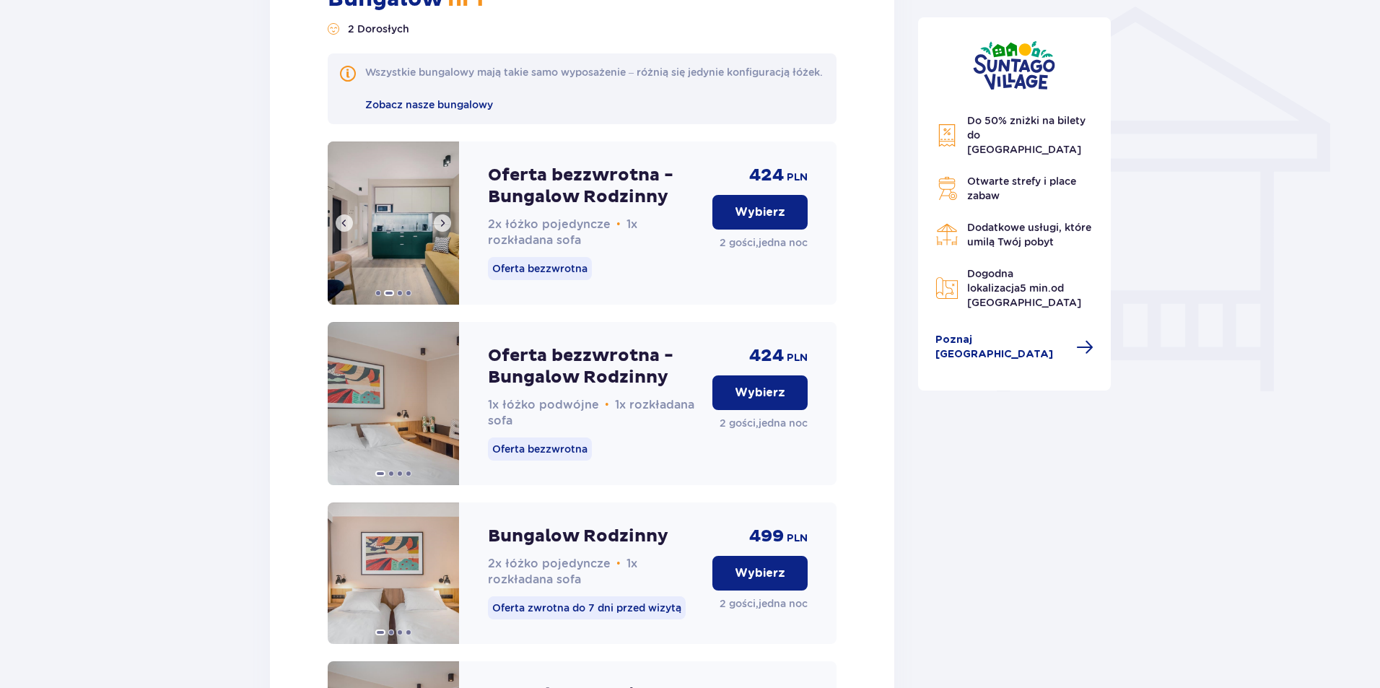
click at [446, 229] on span at bounding box center [443, 223] width 12 height 12
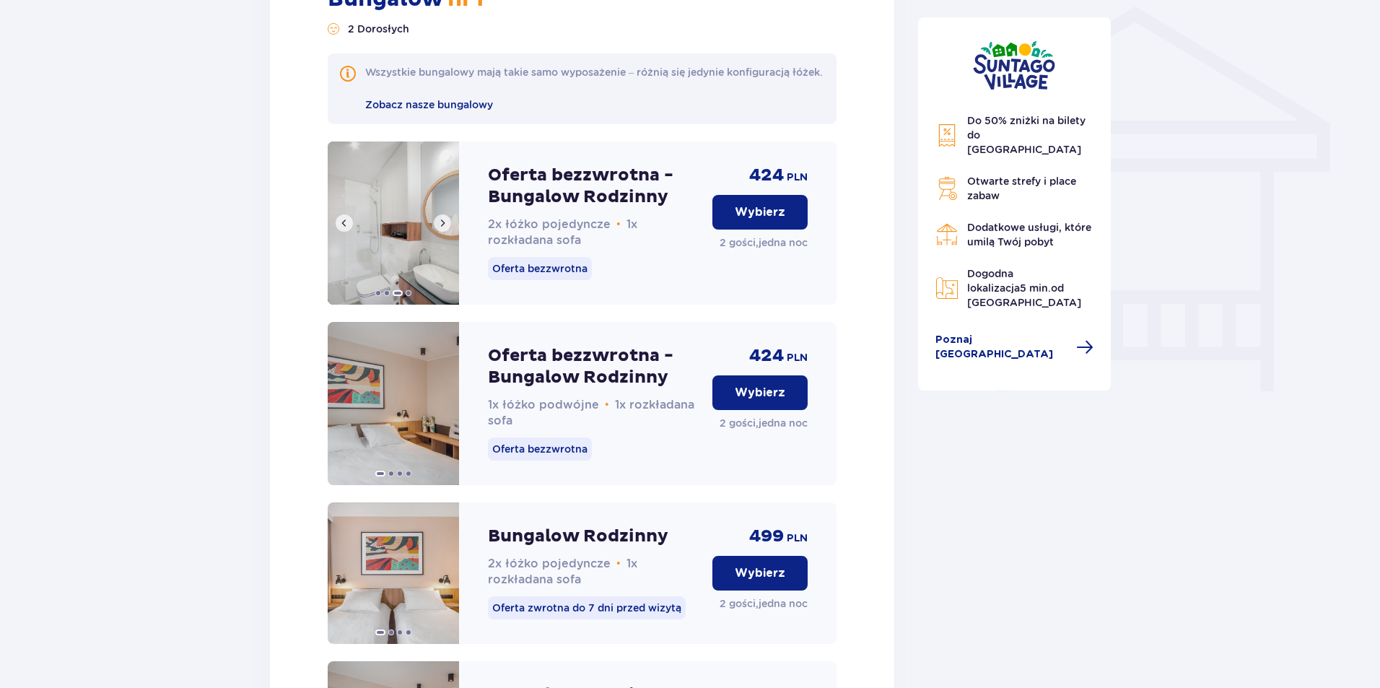
click at [446, 229] on span at bounding box center [443, 223] width 12 height 12
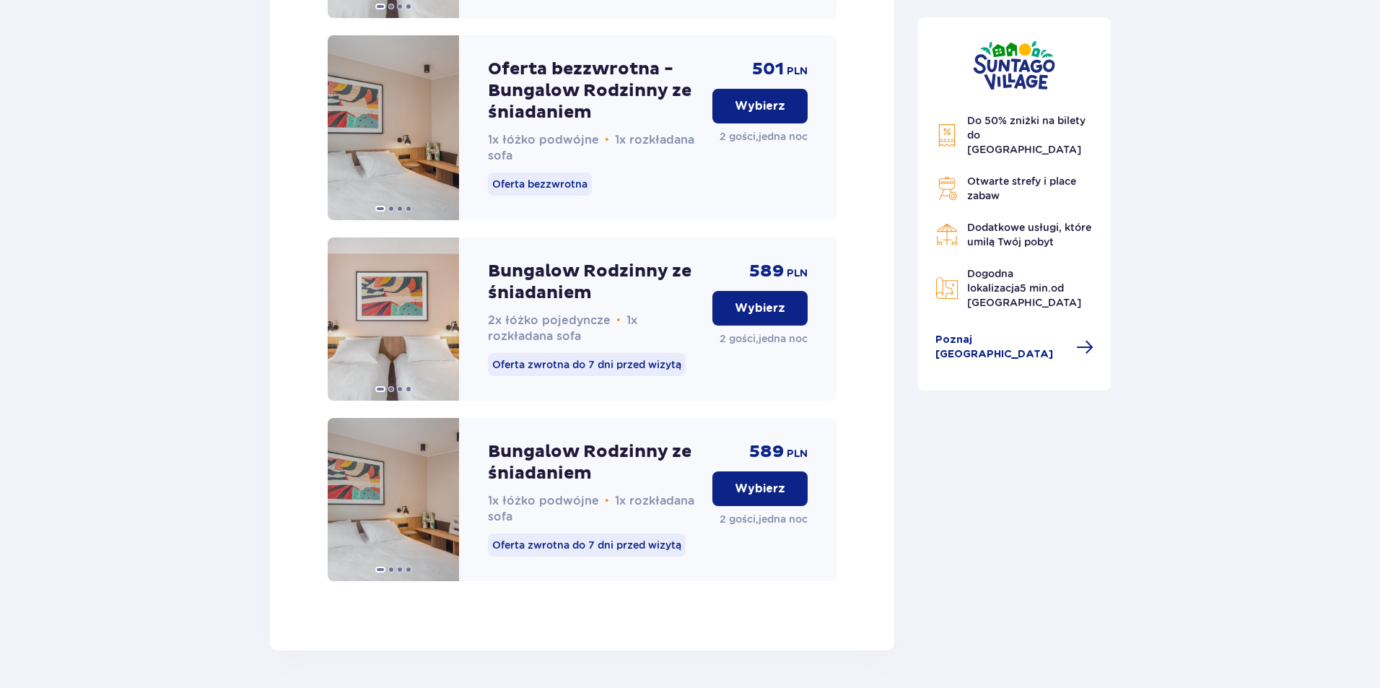
scroll to position [2216, 0]
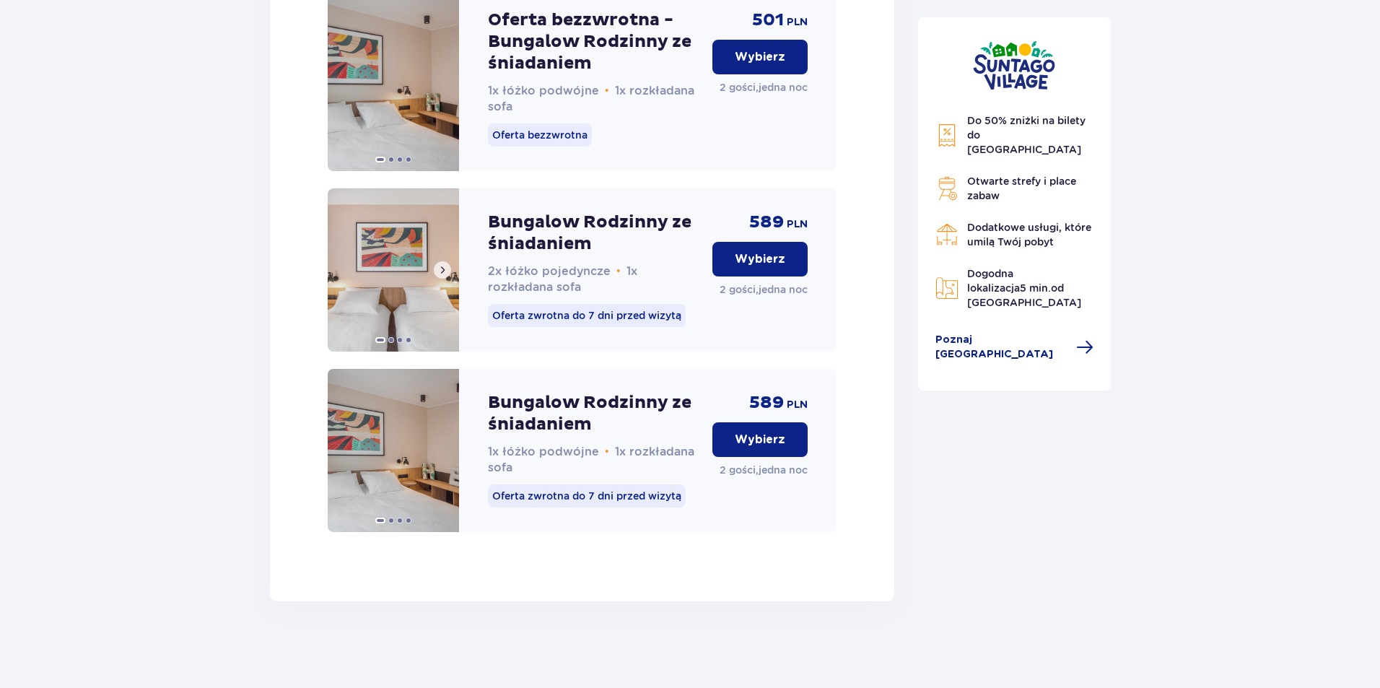
click at [442, 269] on span at bounding box center [443, 270] width 12 height 12
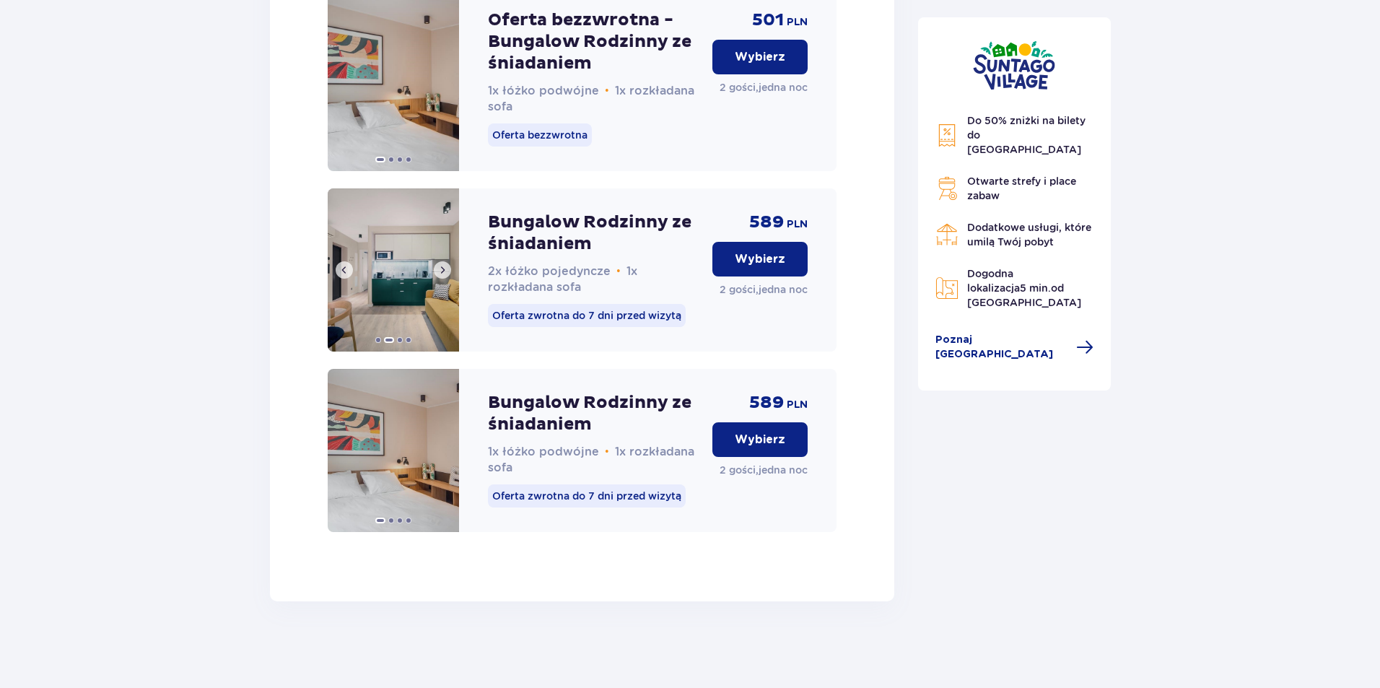
click at [442, 269] on span at bounding box center [443, 270] width 12 height 12
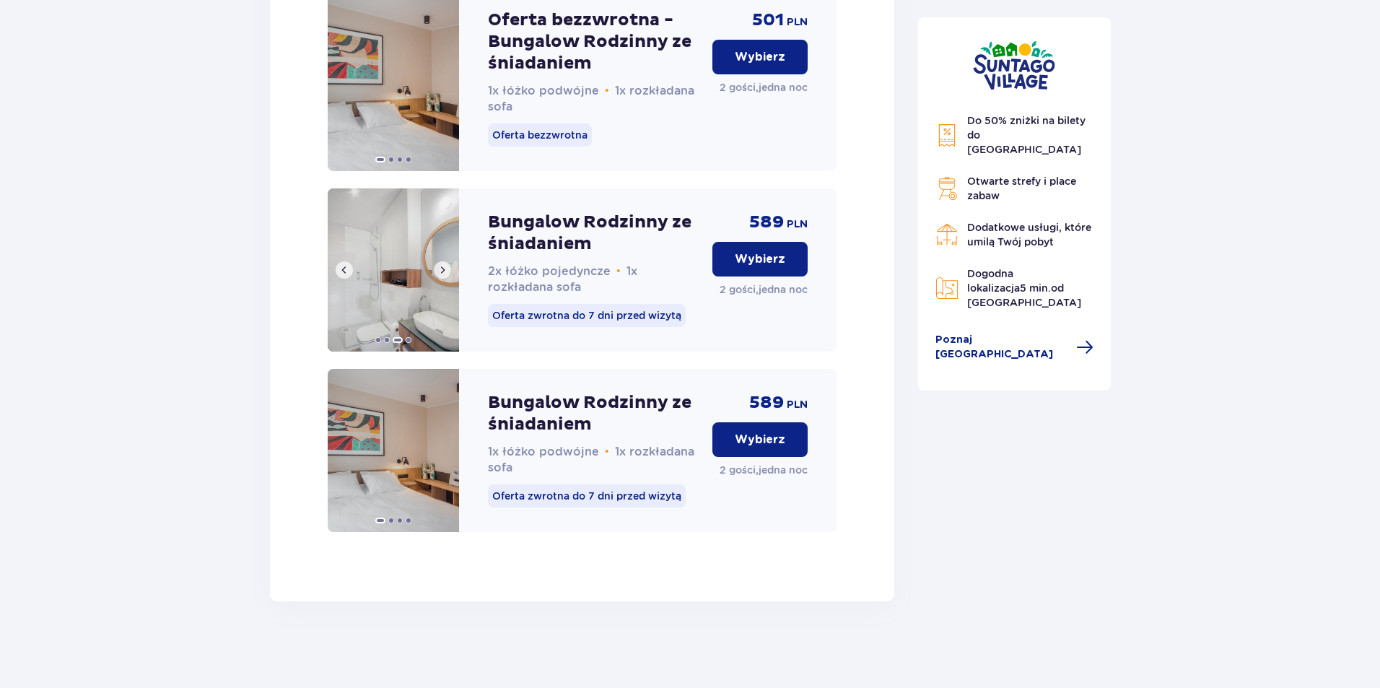
click at [442, 269] on span at bounding box center [443, 270] width 12 height 12
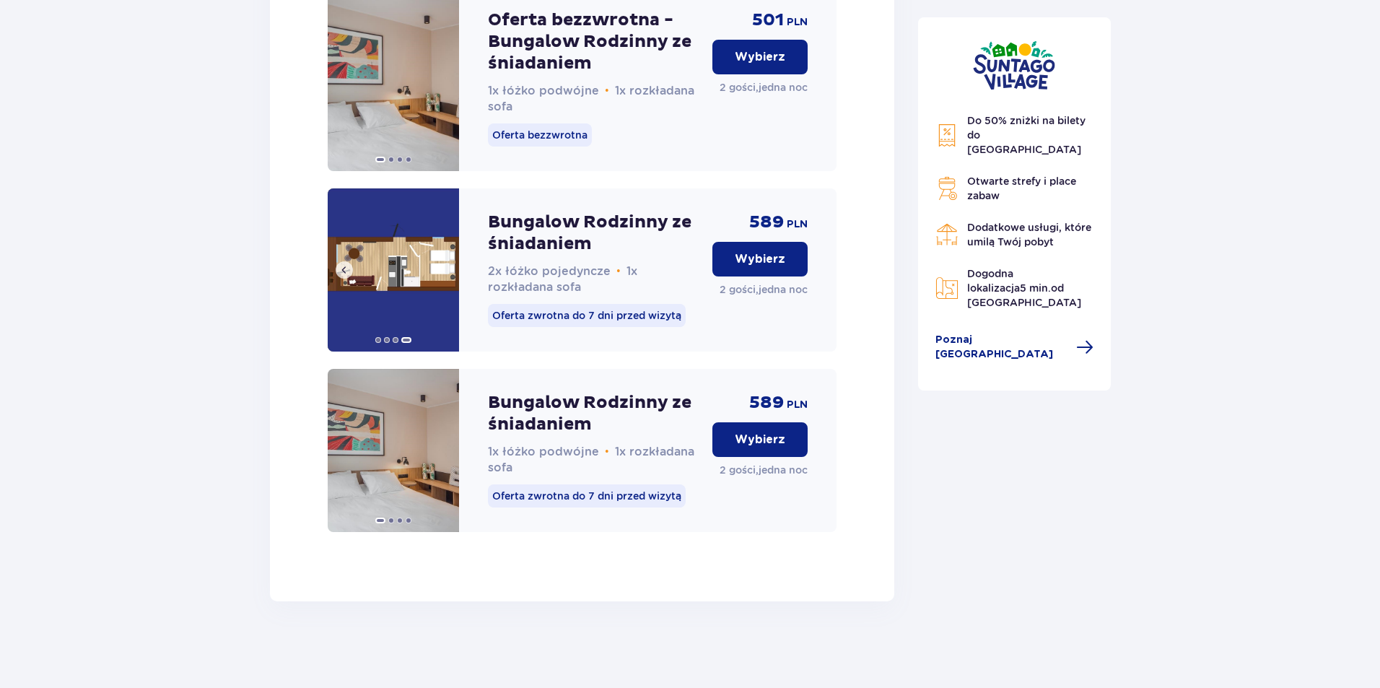
click at [442, 269] on img at bounding box center [393, 269] width 131 height 163
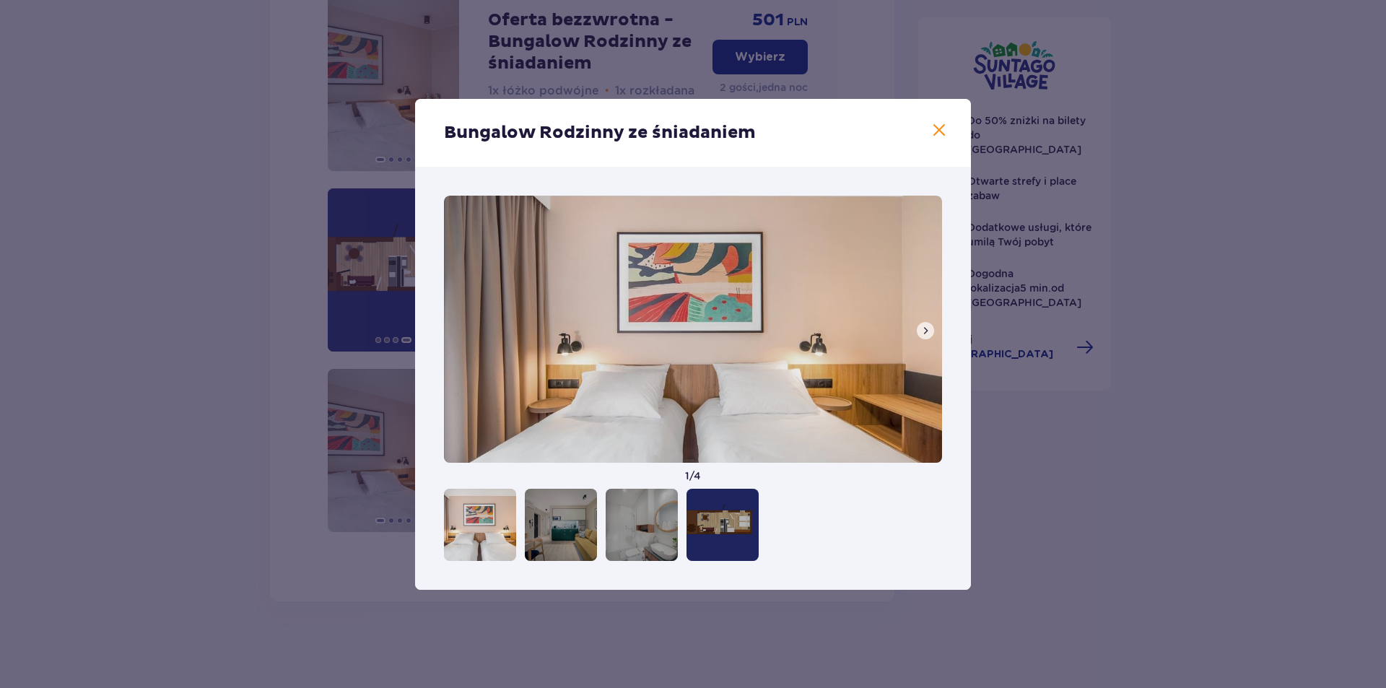
click at [927, 327] on span at bounding box center [926, 331] width 12 height 12
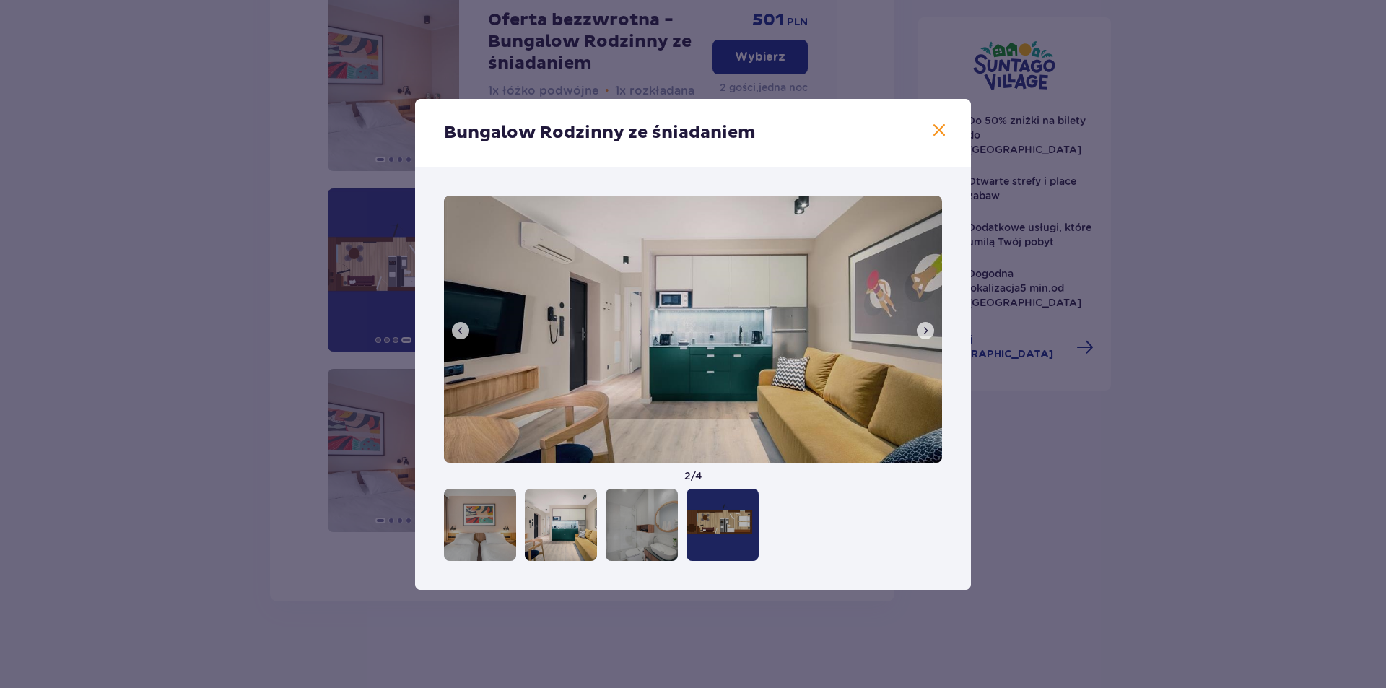
click at [927, 327] on span at bounding box center [926, 331] width 12 height 12
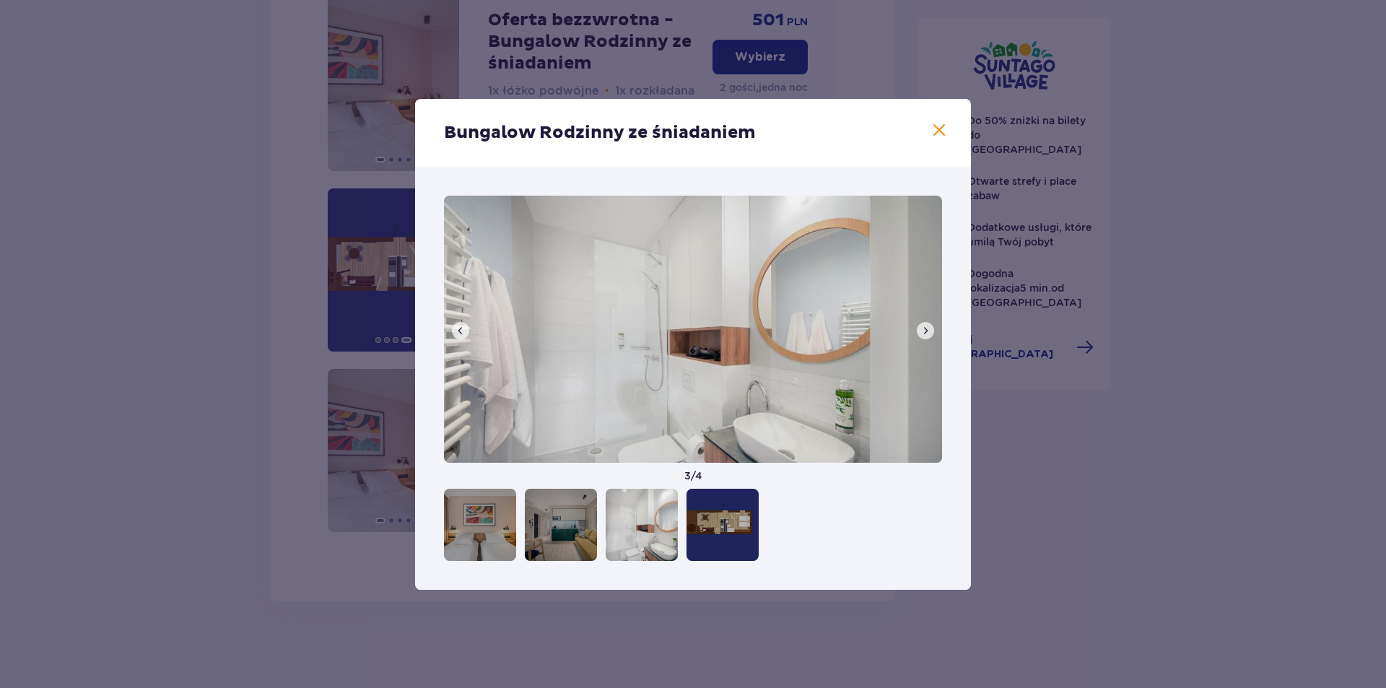
click at [927, 327] on span at bounding box center [926, 331] width 12 height 12
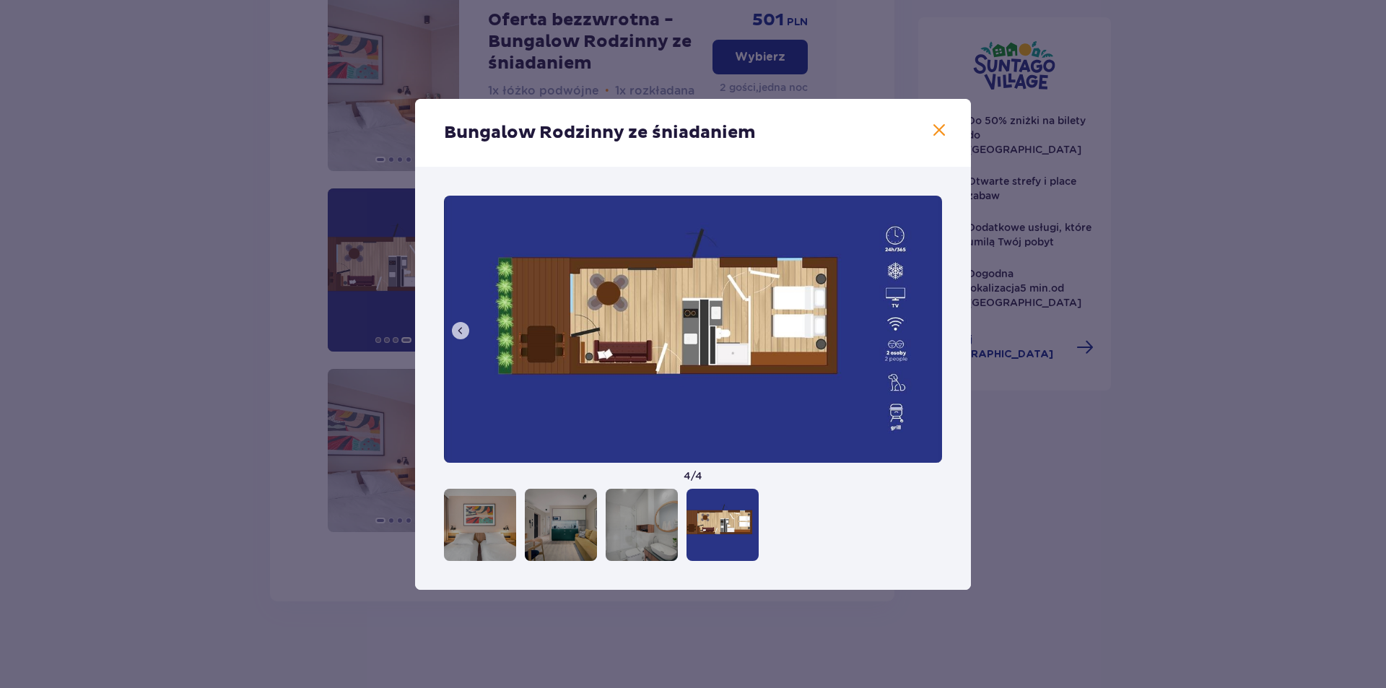
click at [1134, 497] on div "Bungalow Rodzinny ze śniadaniem 4 / 4" at bounding box center [693, 344] width 1386 height 688
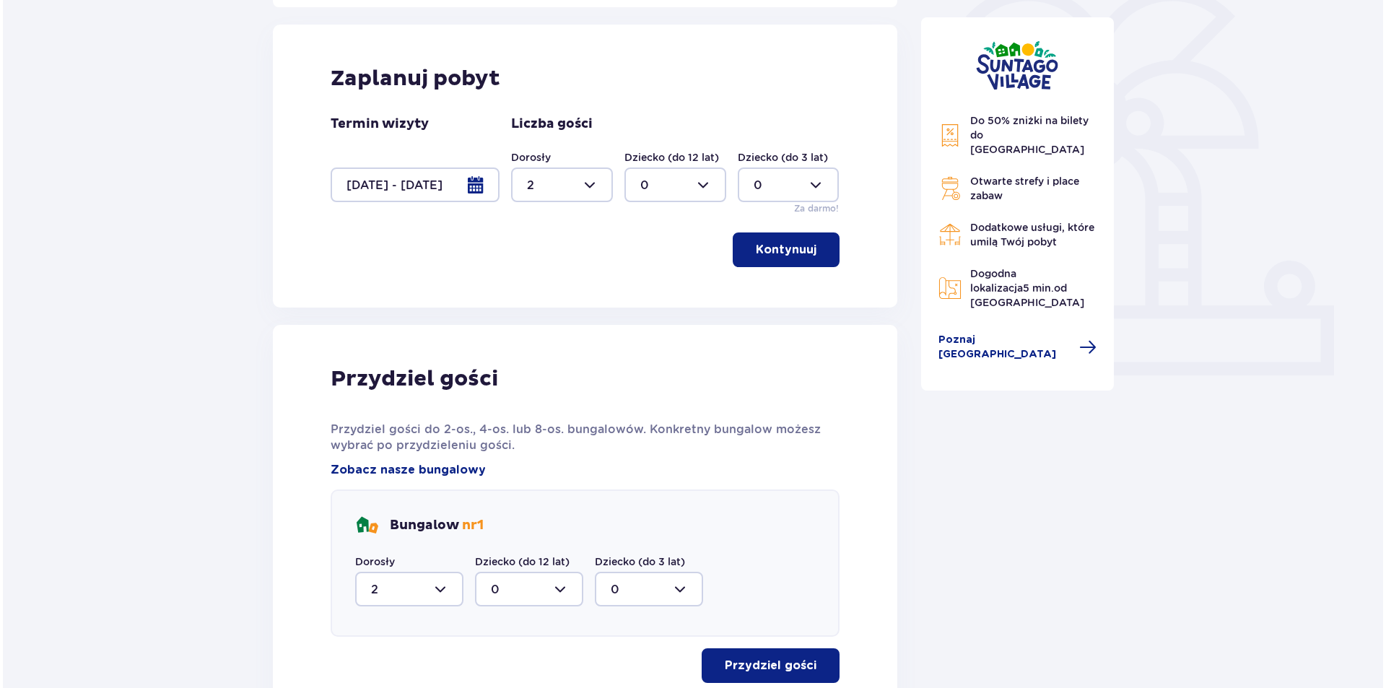
scroll to position [339, 0]
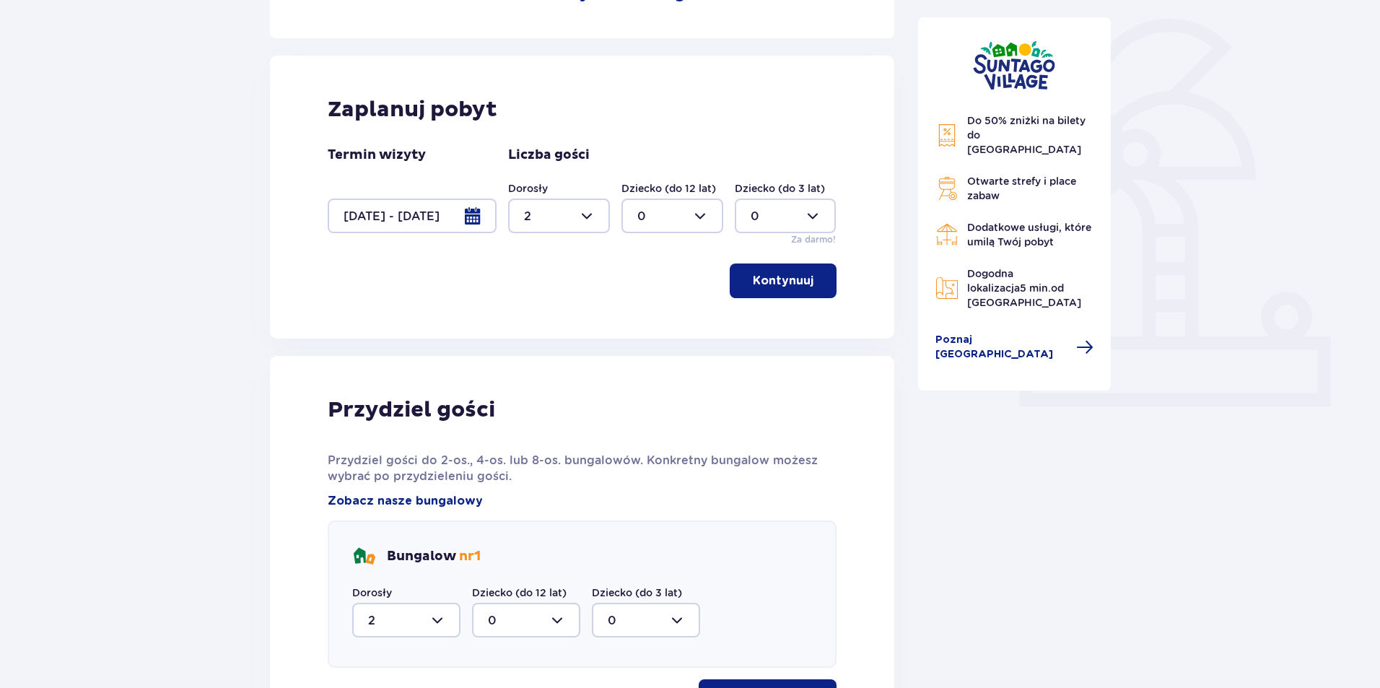
click at [477, 216] on div at bounding box center [412, 216] width 169 height 35
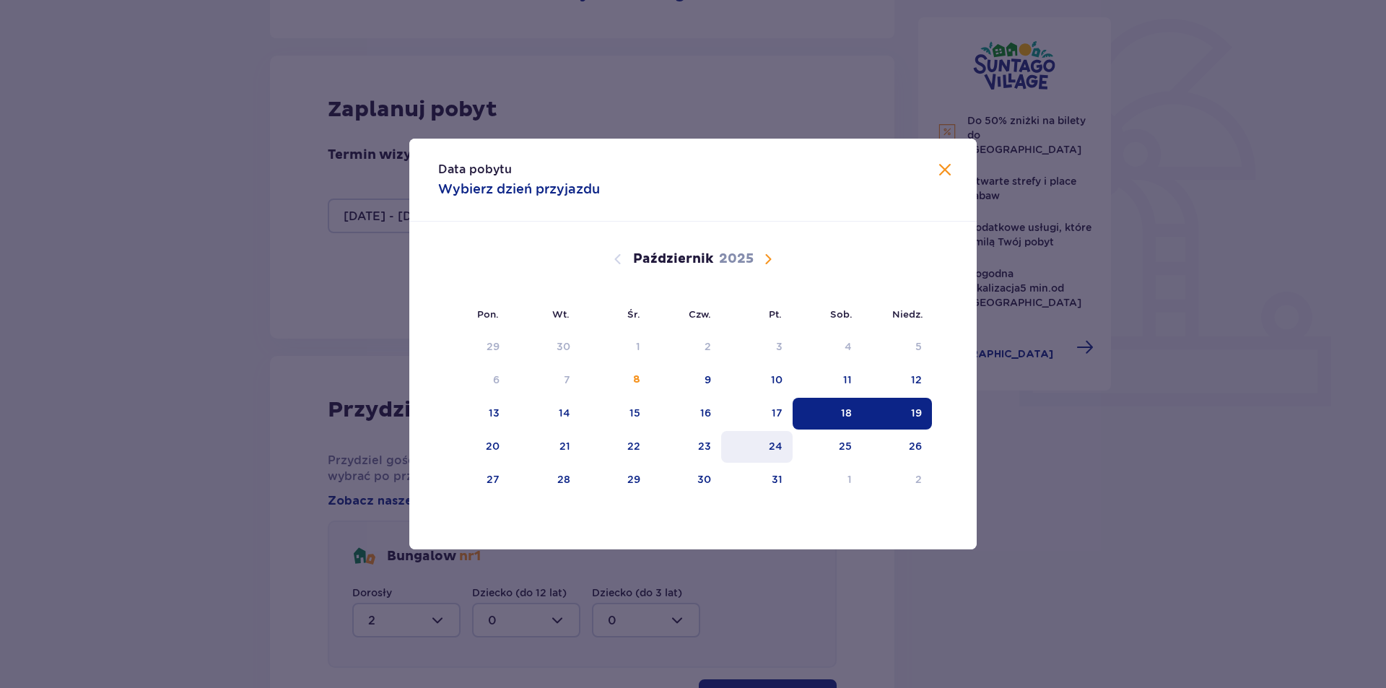
click at [779, 444] on div "24" at bounding box center [776, 446] width 14 height 14
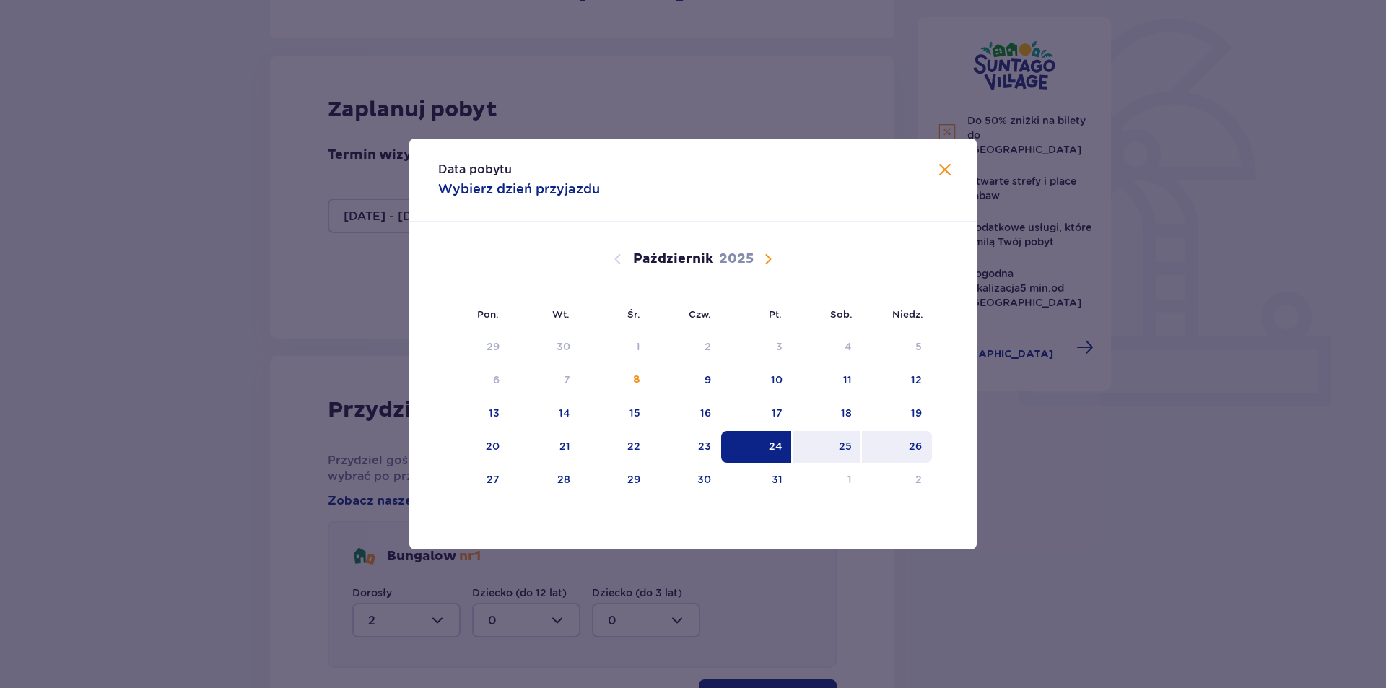
click at [916, 449] on div "26" at bounding box center [915, 446] width 13 height 14
type input "[DATE] - [DATE]"
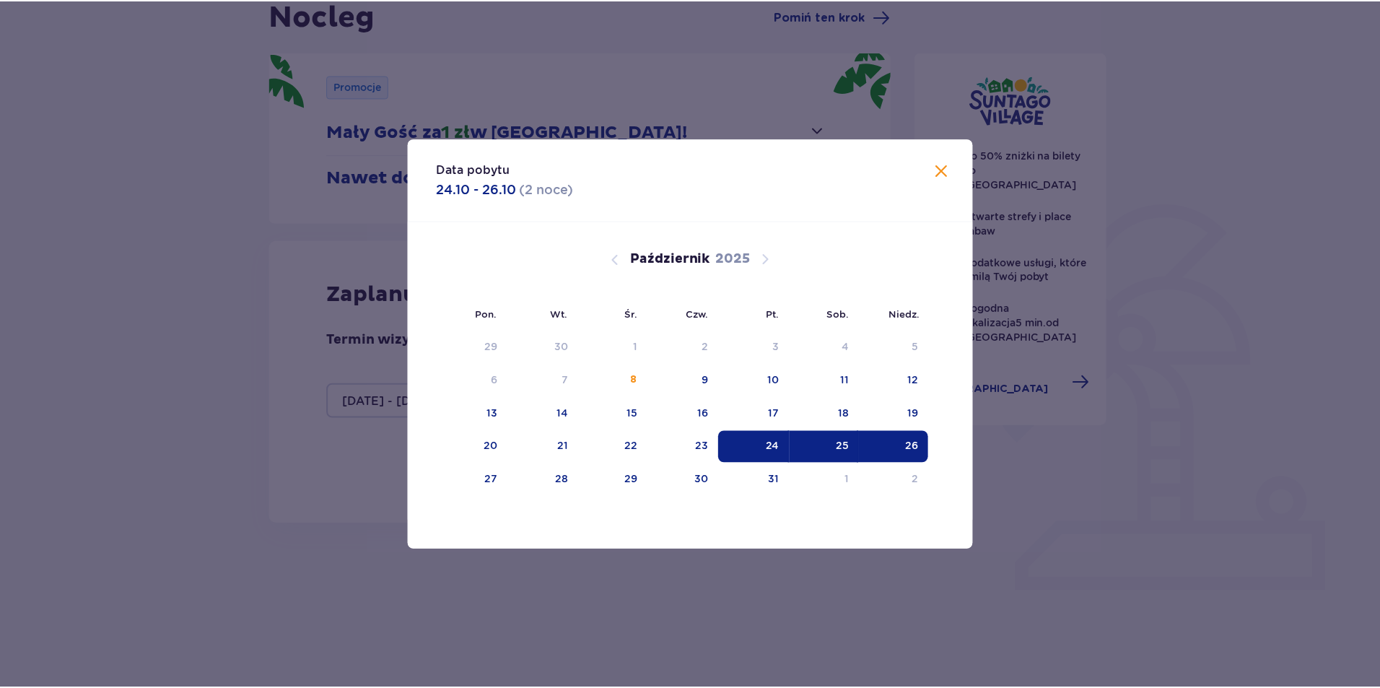
scroll to position [114, 0]
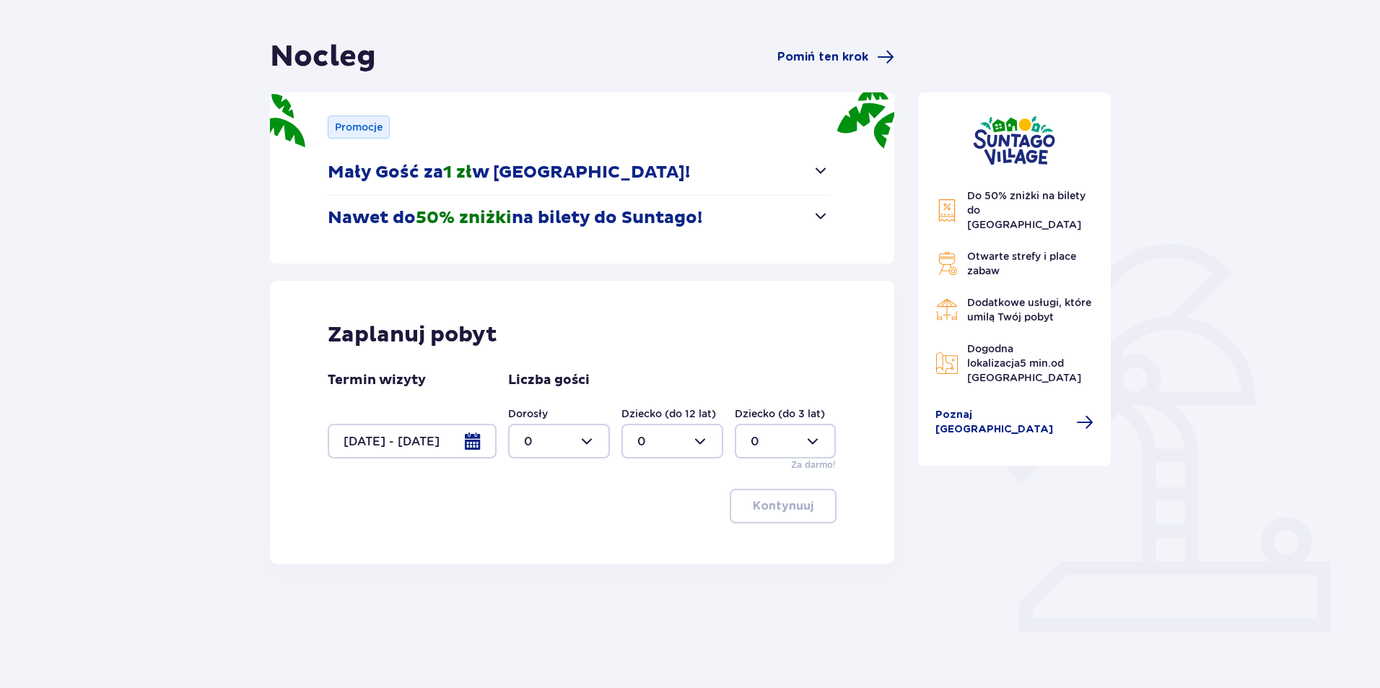
click at [591, 442] on div at bounding box center [559, 441] width 102 height 35
click at [541, 536] on span "2" at bounding box center [559, 546] width 99 height 30
type input "2"
click at [740, 502] on button "Kontynuuj" at bounding box center [783, 506] width 107 height 35
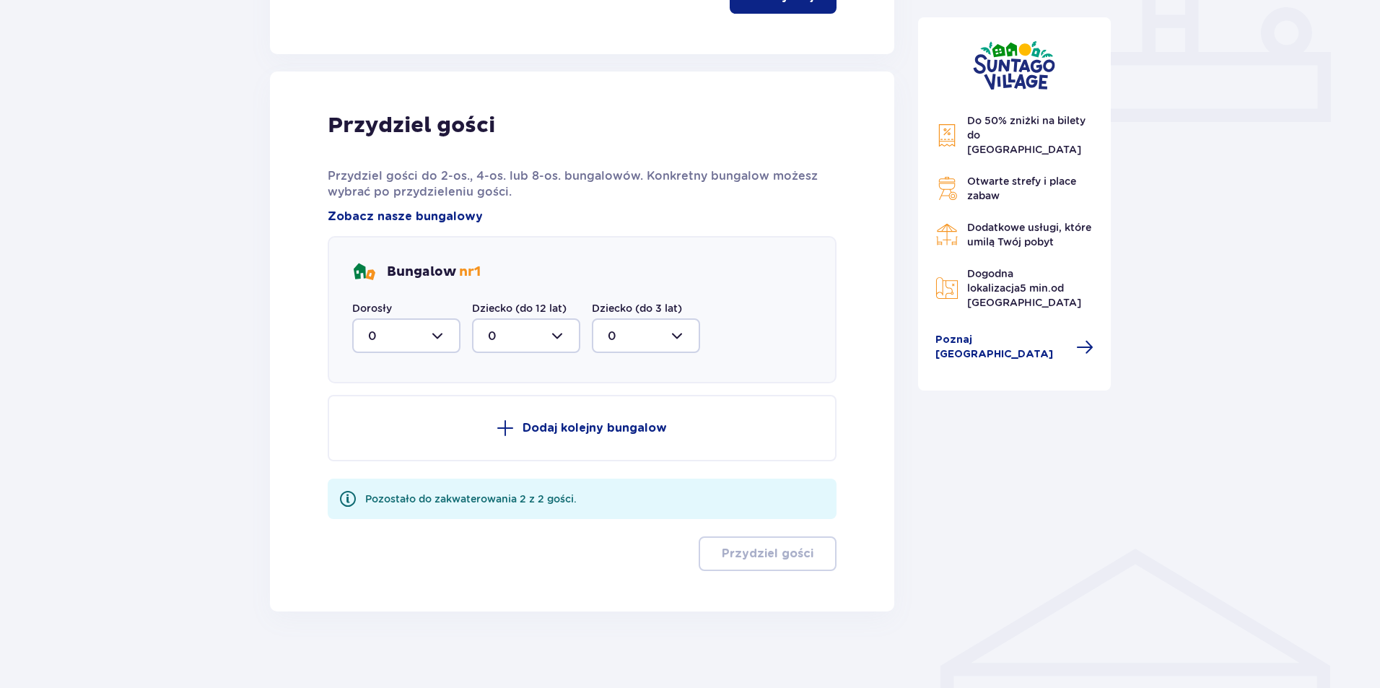
scroll to position [634, 0]
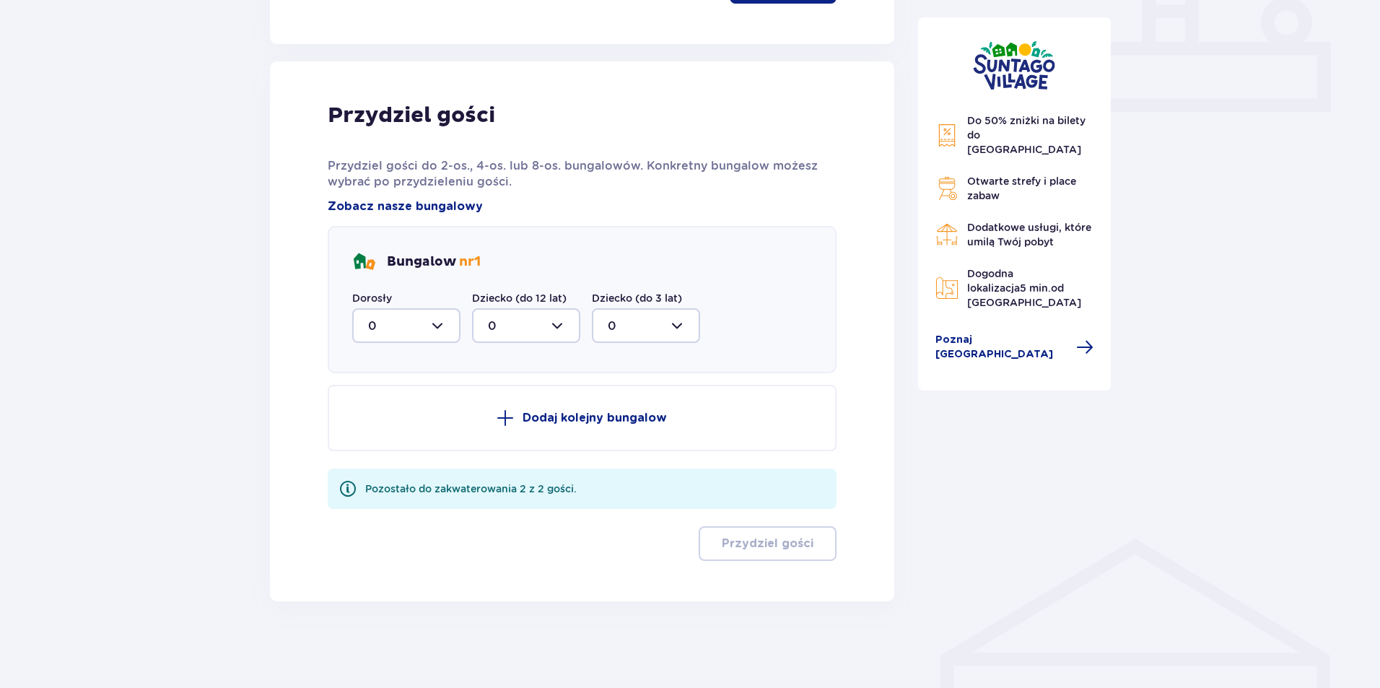
click at [415, 331] on div at bounding box center [406, 325] width 108 height 35
click at [380, 422] on div "2" at bounding box center [406, 430] width 77 height 16
type input "2"
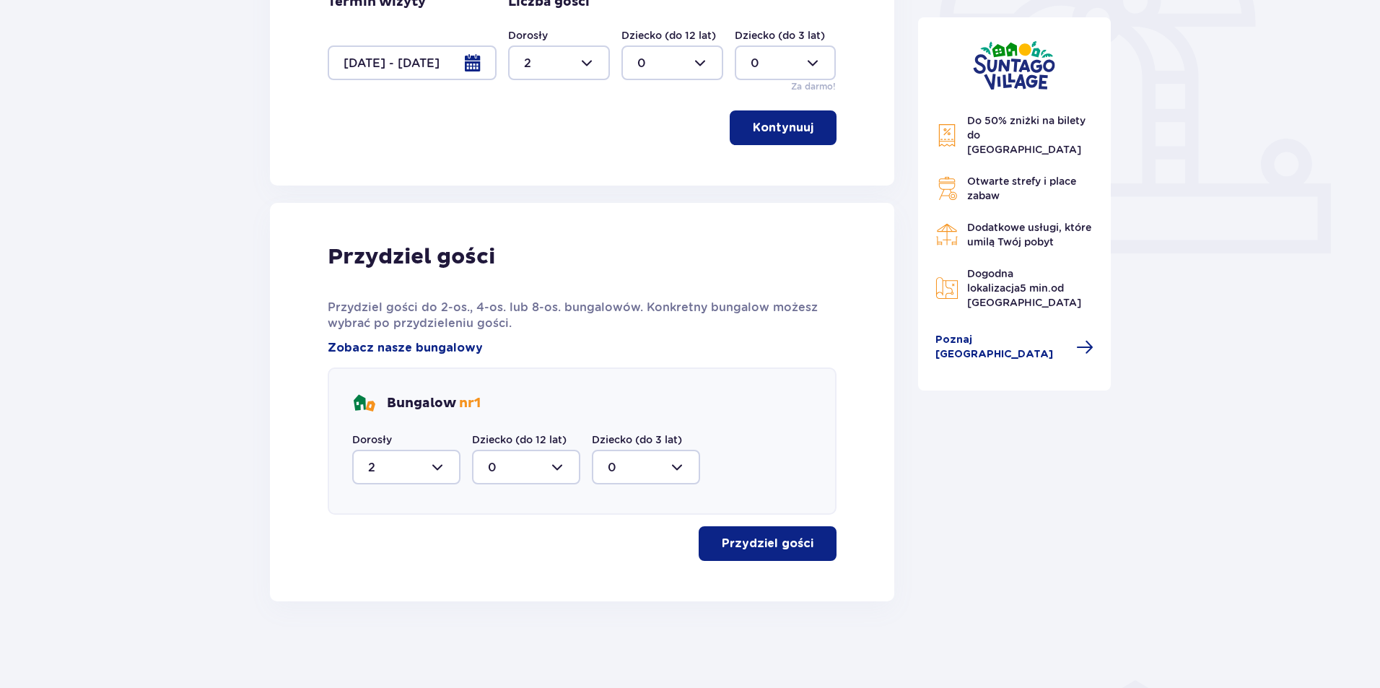
scroll to position [492, 0]
click at [760, 536] on p "Przydziel gości" at bounding box center [768, 544] width 92 height 16
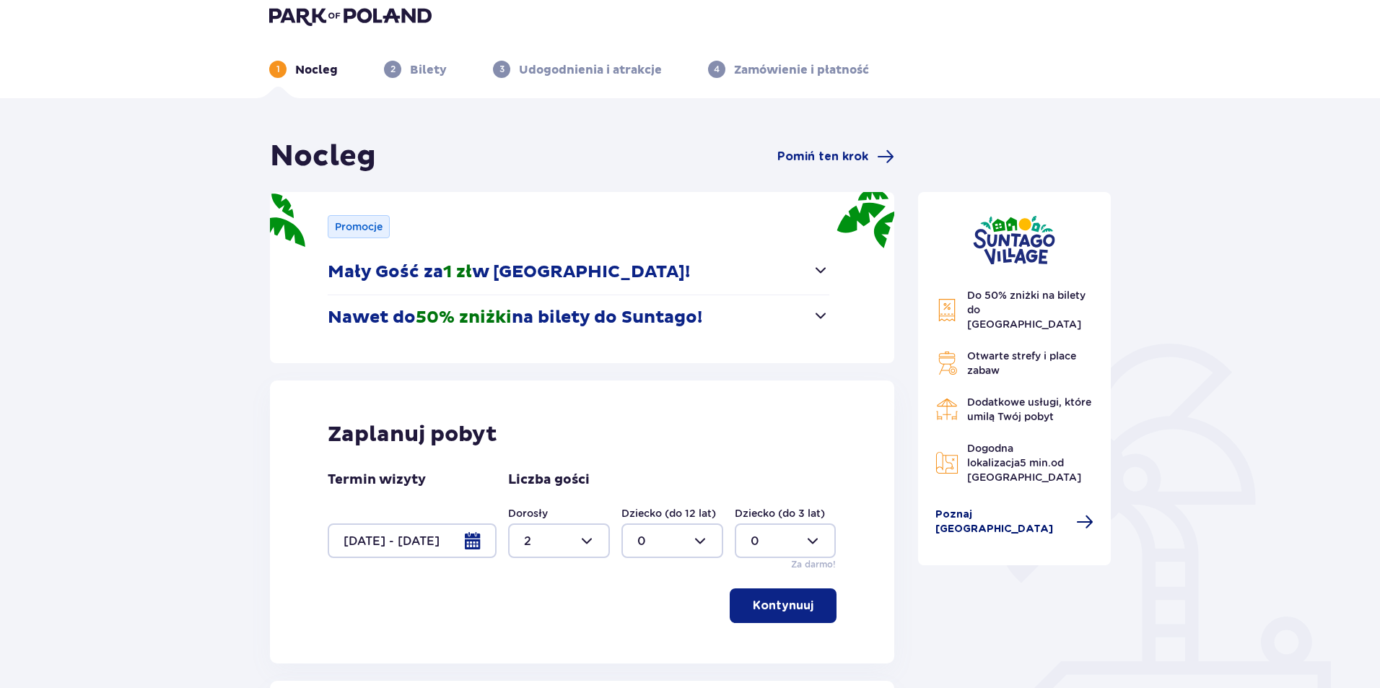
scroll to position [11, 0]
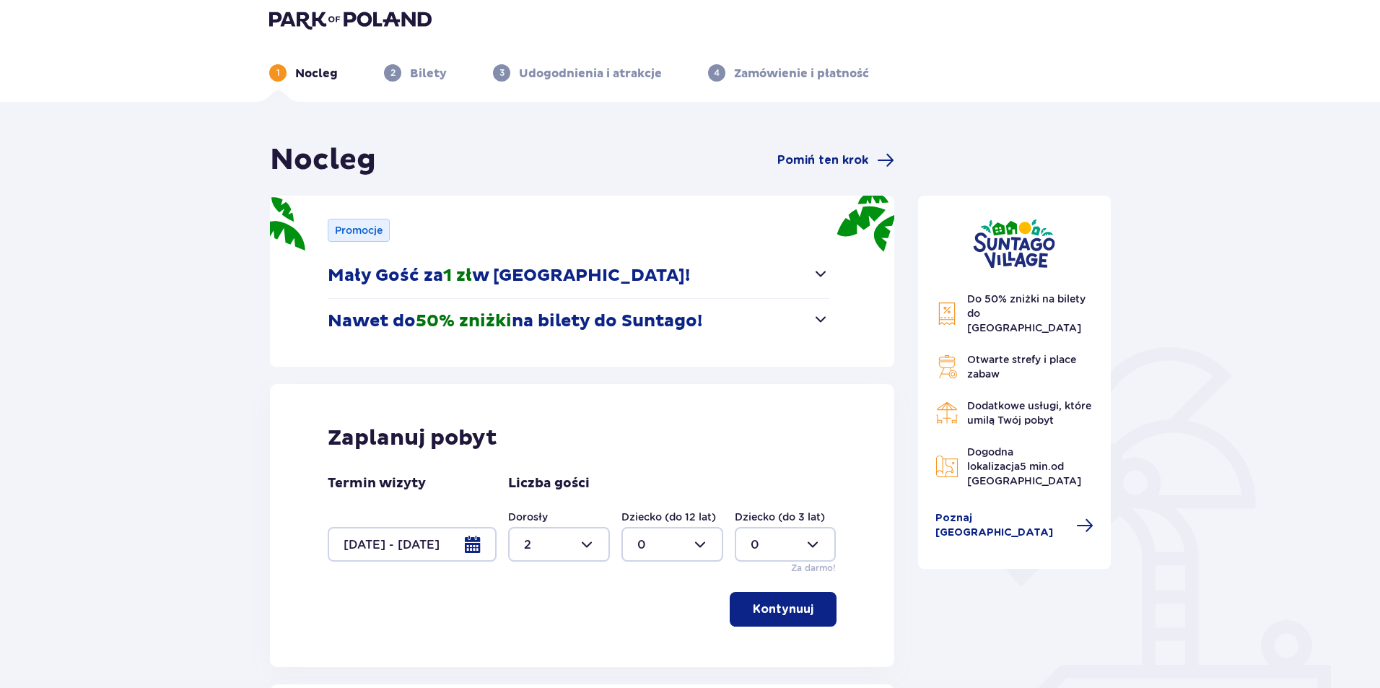
click at [825, 324] on span "button" at bounding box center [820, 318] width 17 height 17
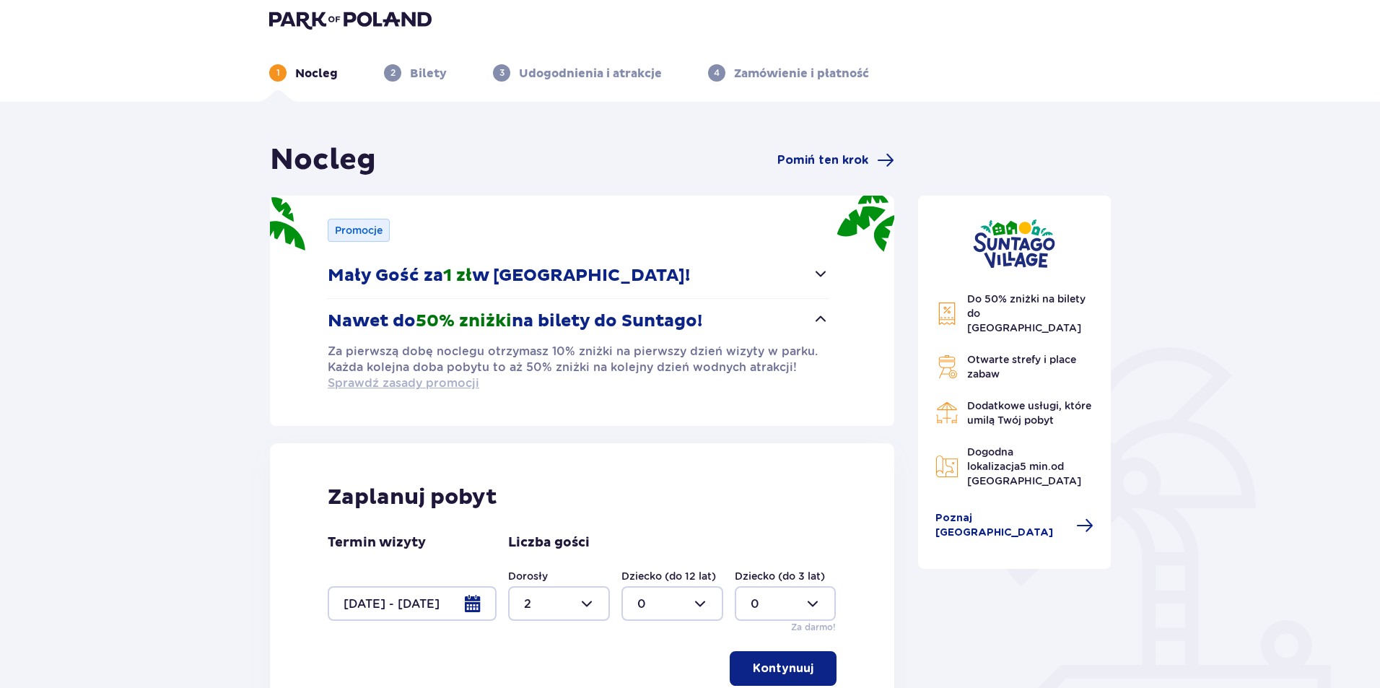
click at [386, 389] on span "Sprawdź zasady promocji" at bounding box center [404, 383] width 152 height 16
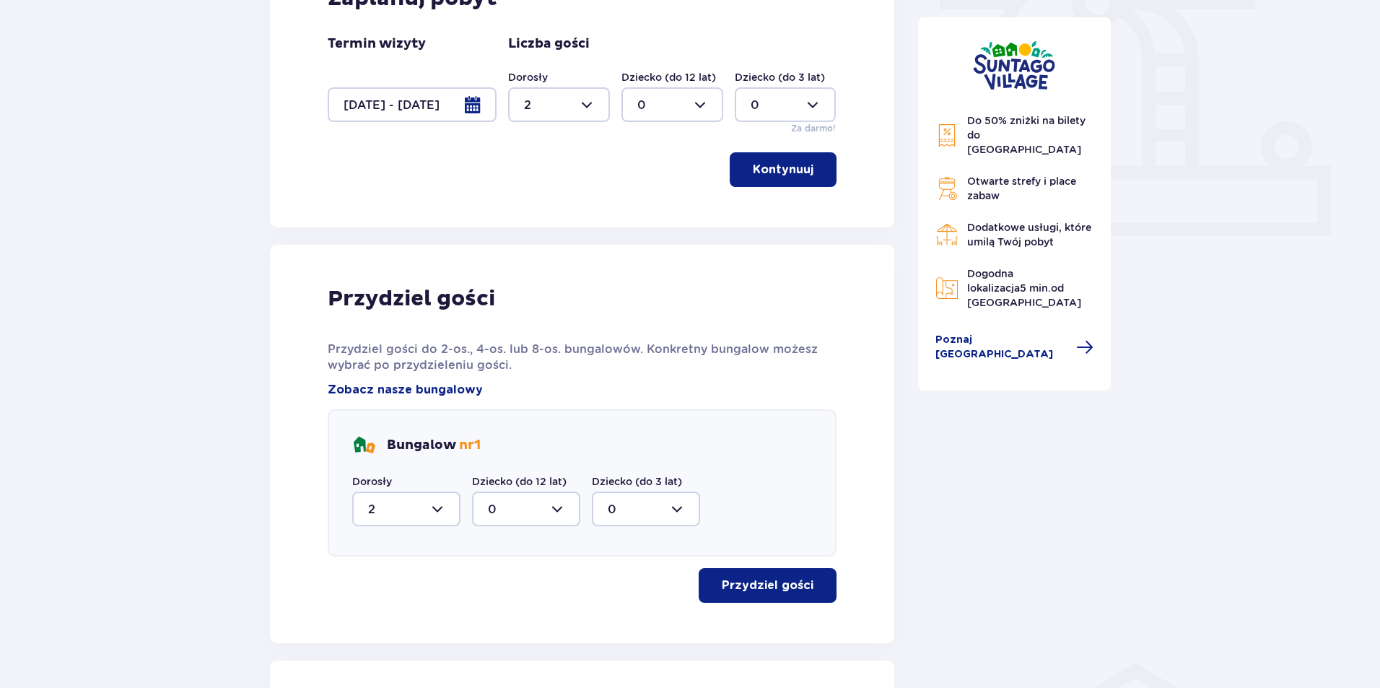
scroll to position [505, 0]
